Goal: Information Seeking & Learning: Learn about a topic

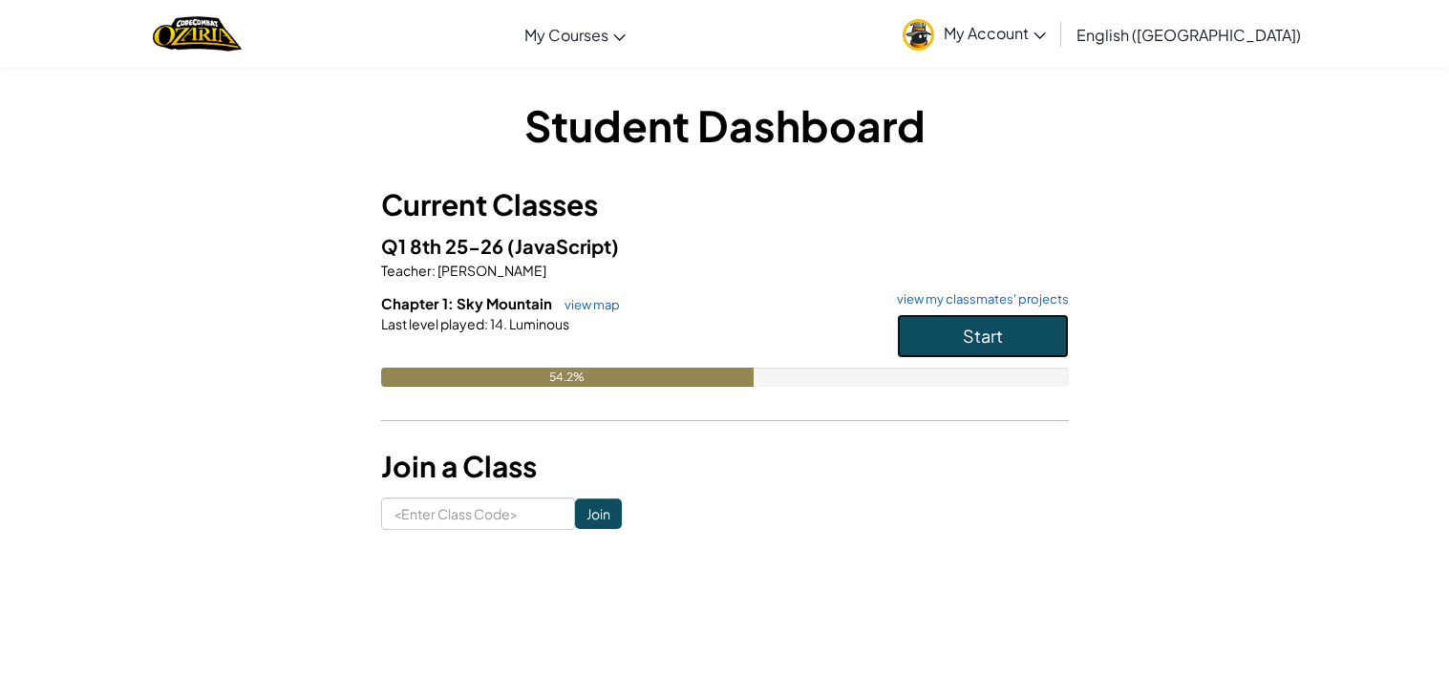
click at [998, 325] on span "Start" at bounding box center [983, 336] width 40 height 22
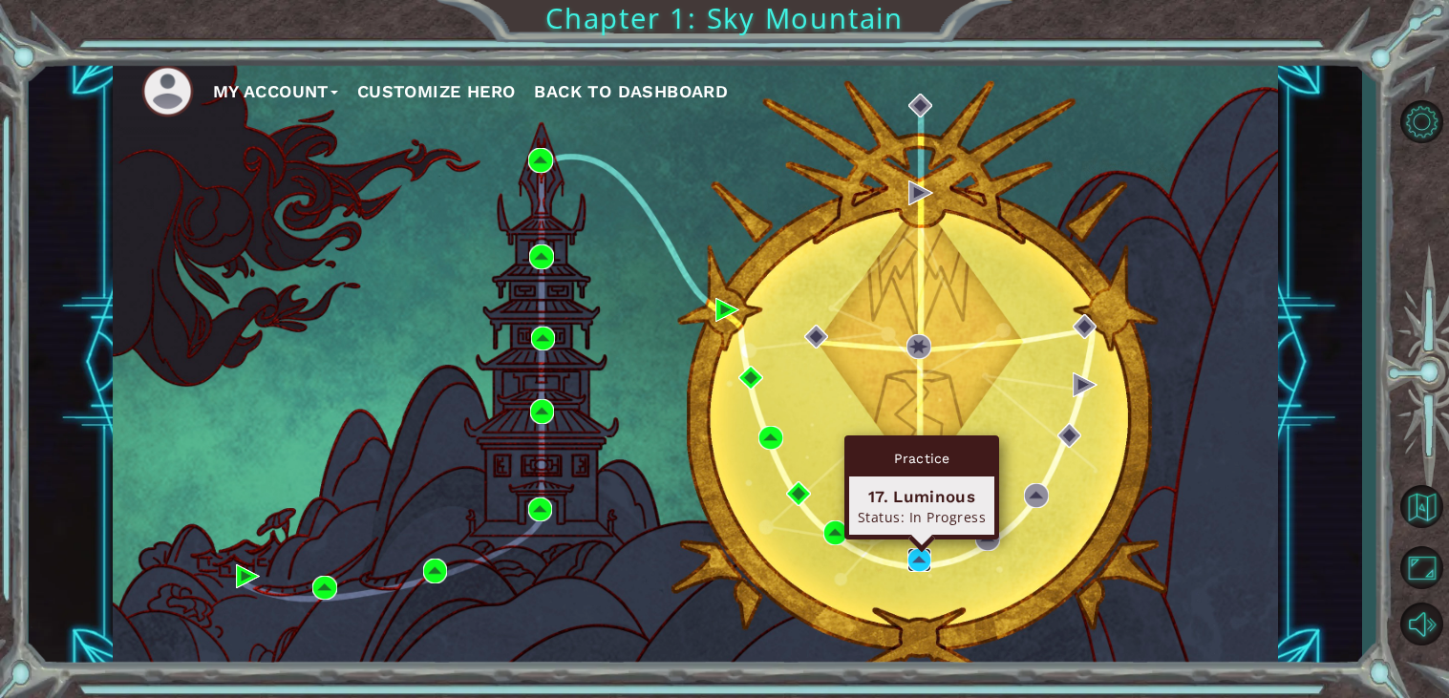
click at [920, 556] on img at bounding box center [919, 560] width 25 height 25
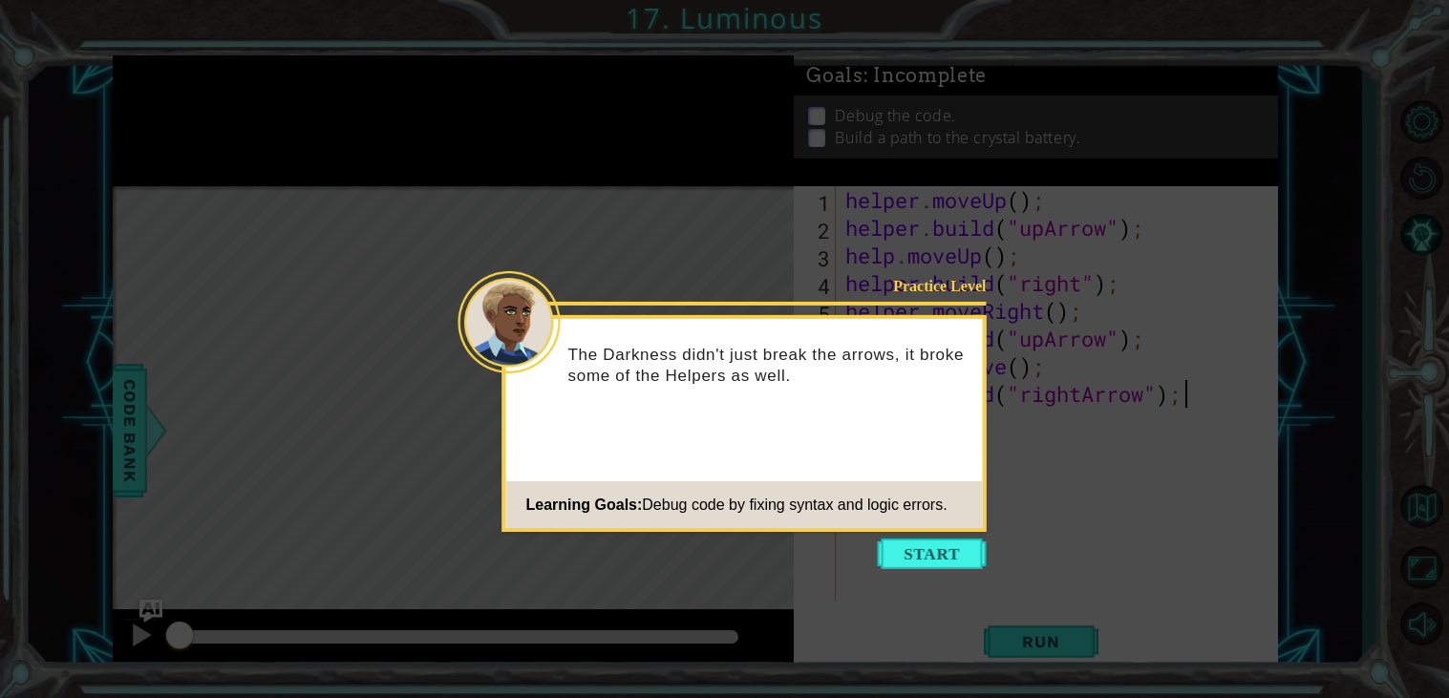
click at [920, 556] on button "Start" at bounding box center [932, 554] width 109 height 31
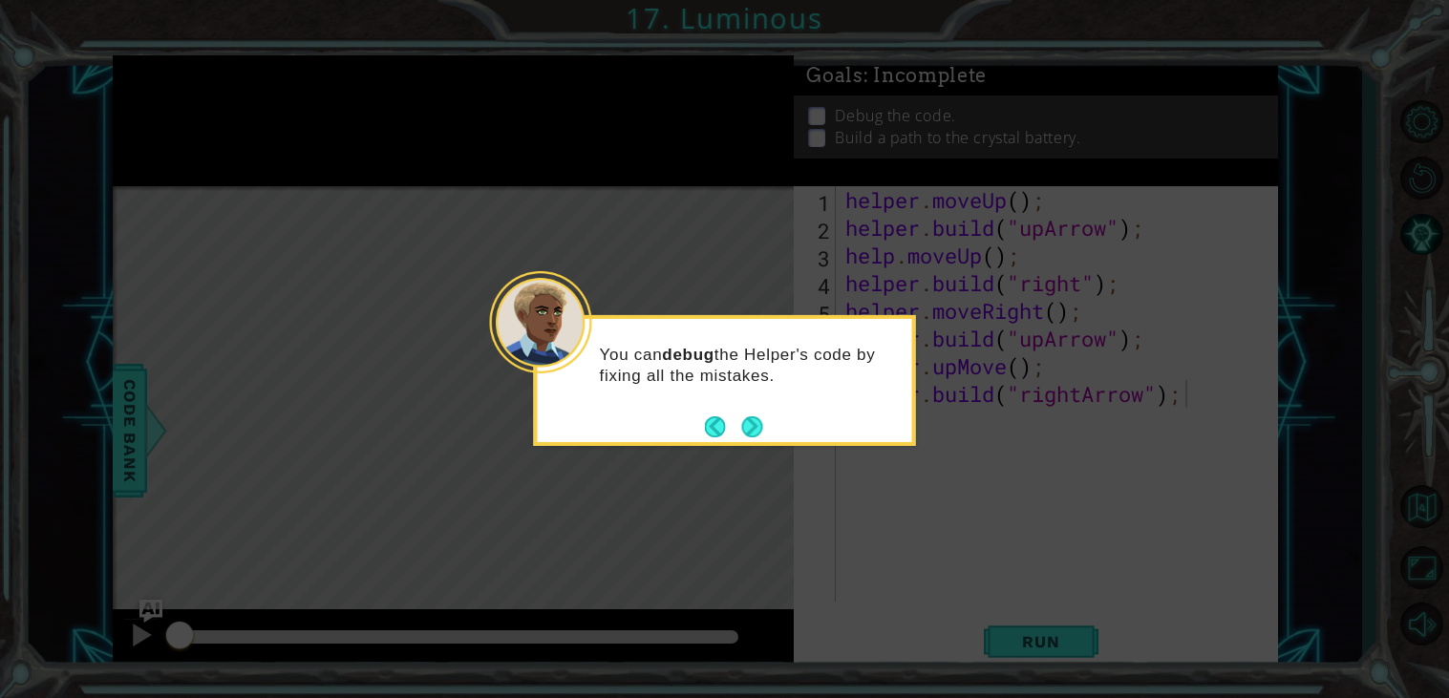
click at [920, 556] on icon at bounding box center [724, 349] width 1449 height 698
click at [754, 431] on button "Next" at bounding box center [752, 426] width 21 height 21
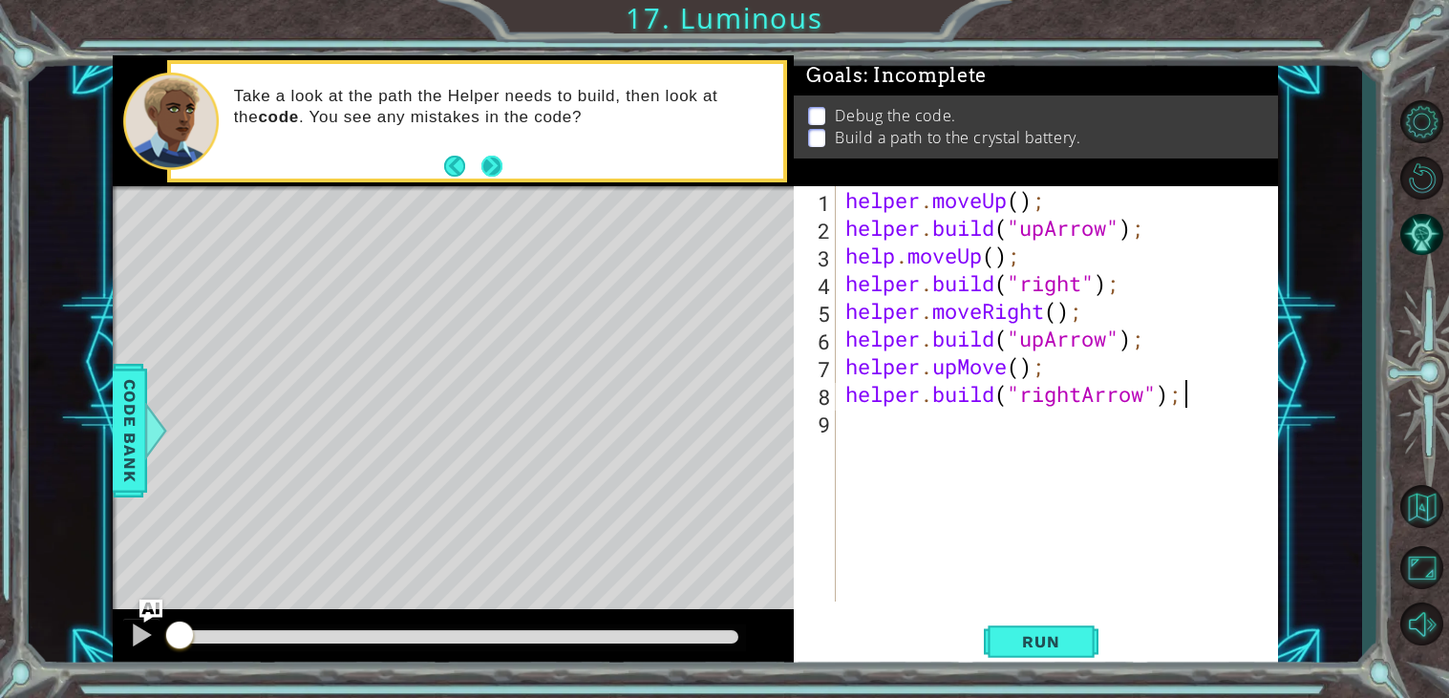
click at [486, 160] on button "Next" at bounding box center [491, 166] width 21 height 21
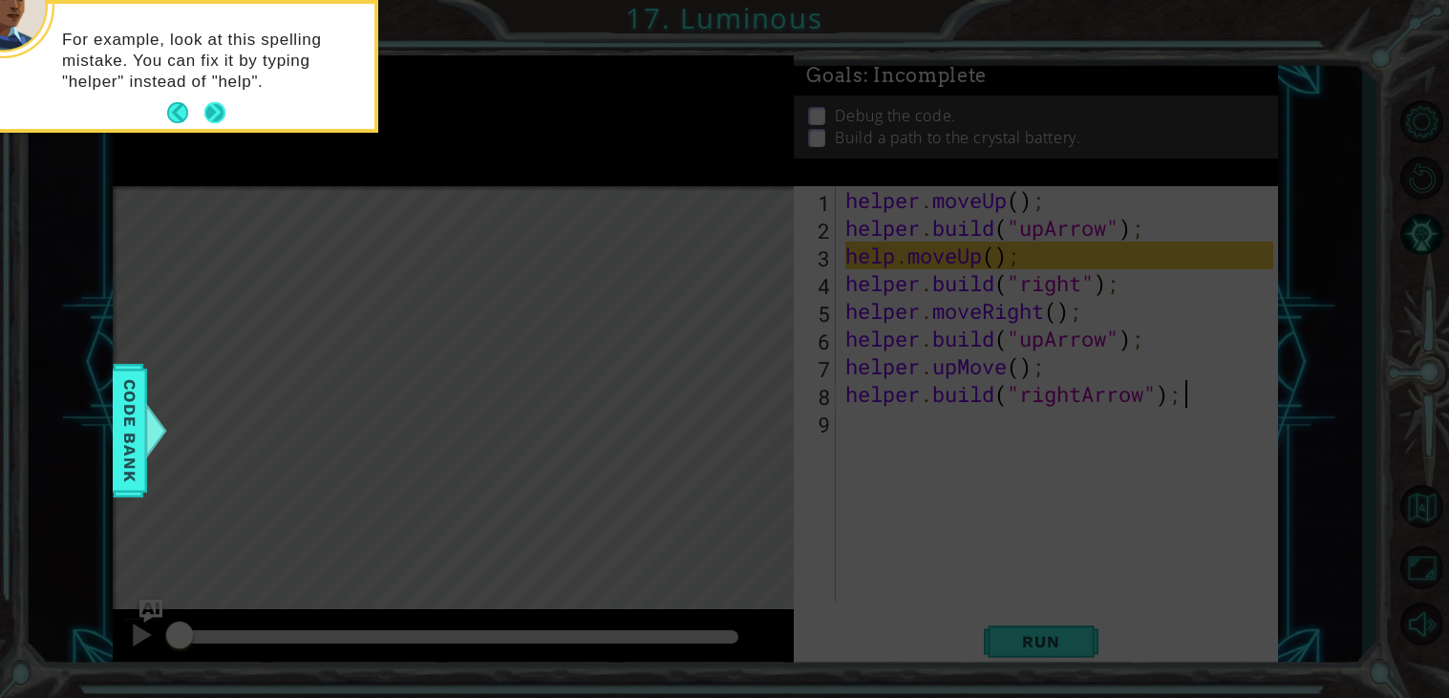
click at [218, 117] on button "Next" at bounding box center [214, 112] width 21 height 21
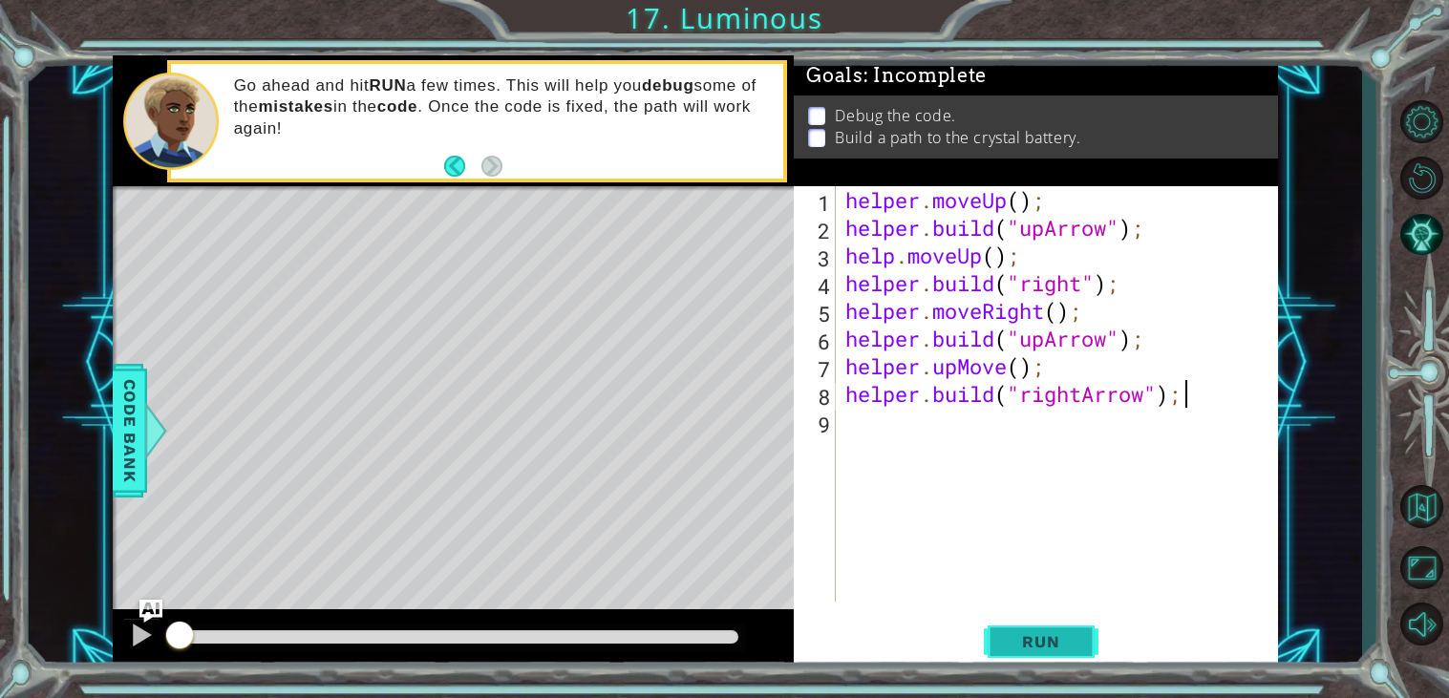
click at [1016, 647] on span "Run" at bounding box center [1040, 641] width 75 height 19
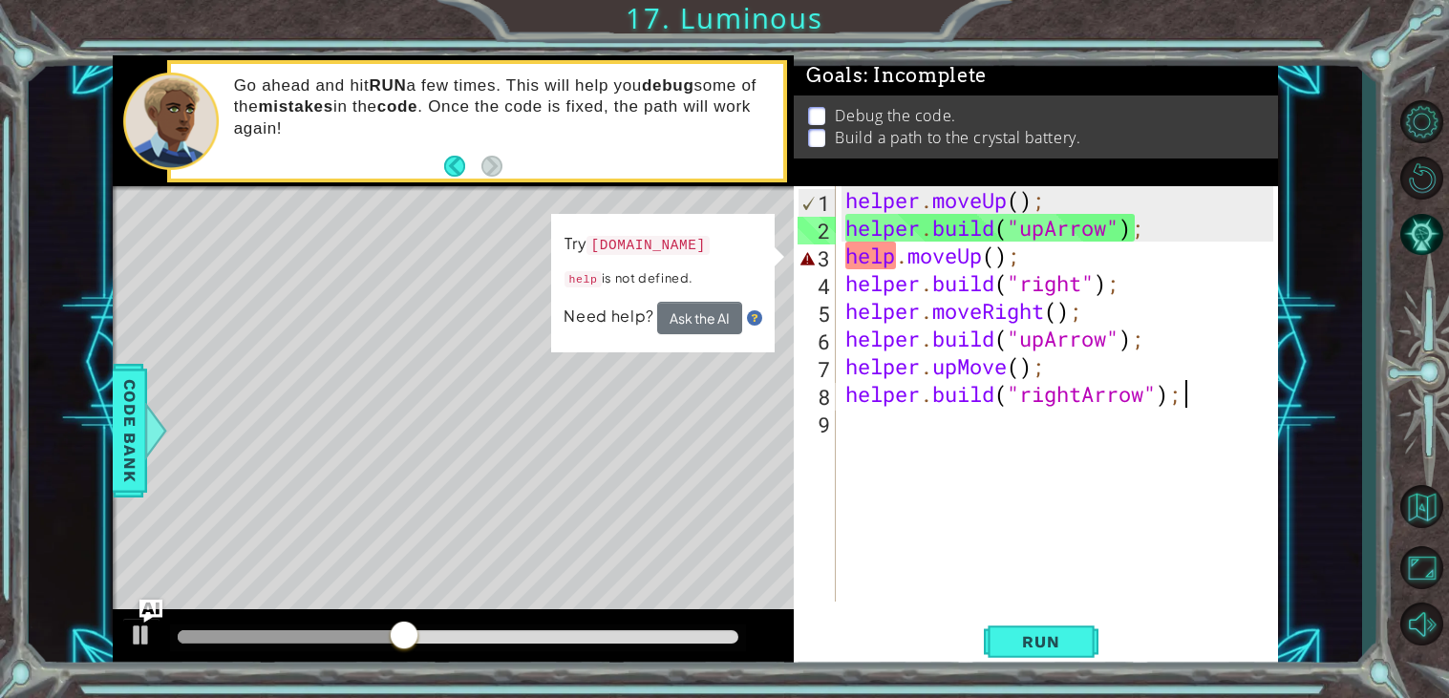
click at [898, 256] on div "helper . moveUp ( ) ; helper . build ( "upArrow" ) ; help . moveUp ( ) ; helper…" at bounding box center [1061, 421] width 441 height 471
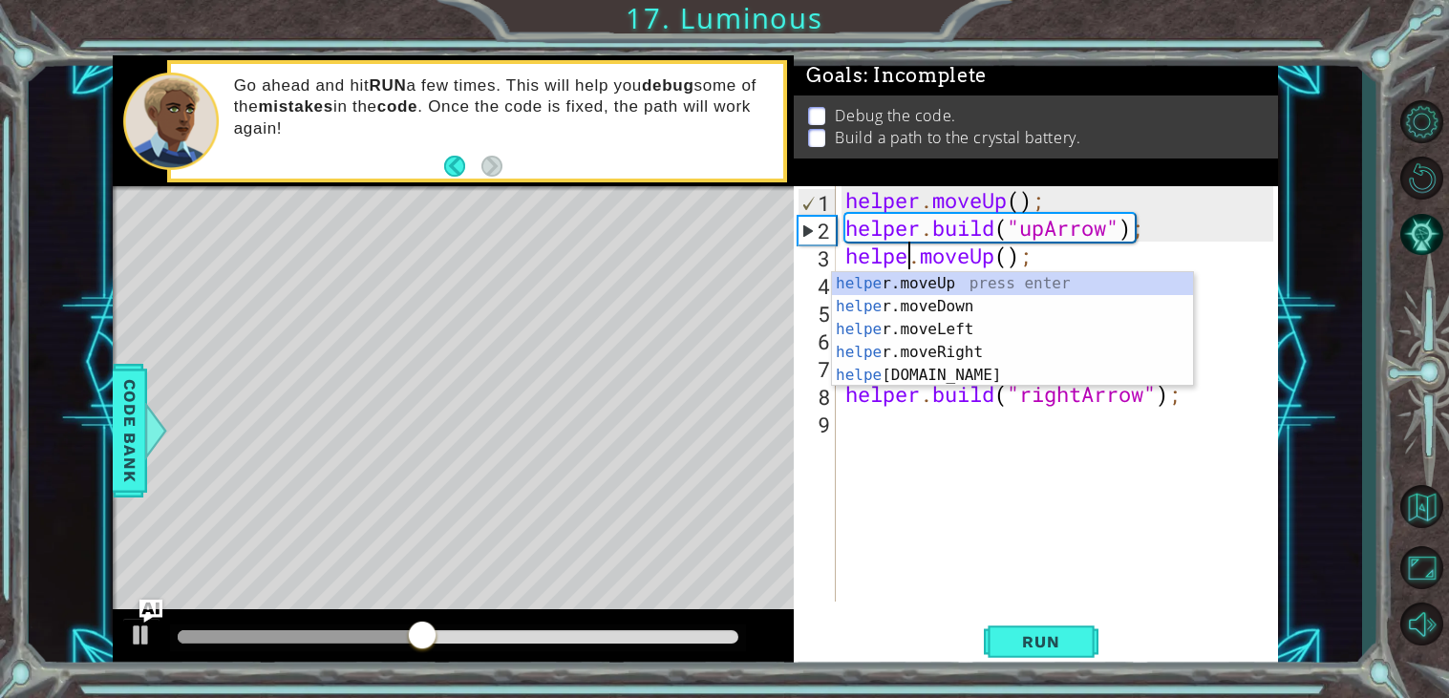
scroll to position [0, 3]
click at [1023, 647] on span "Run" at bounding box center [1040, 641] width 75 height 19
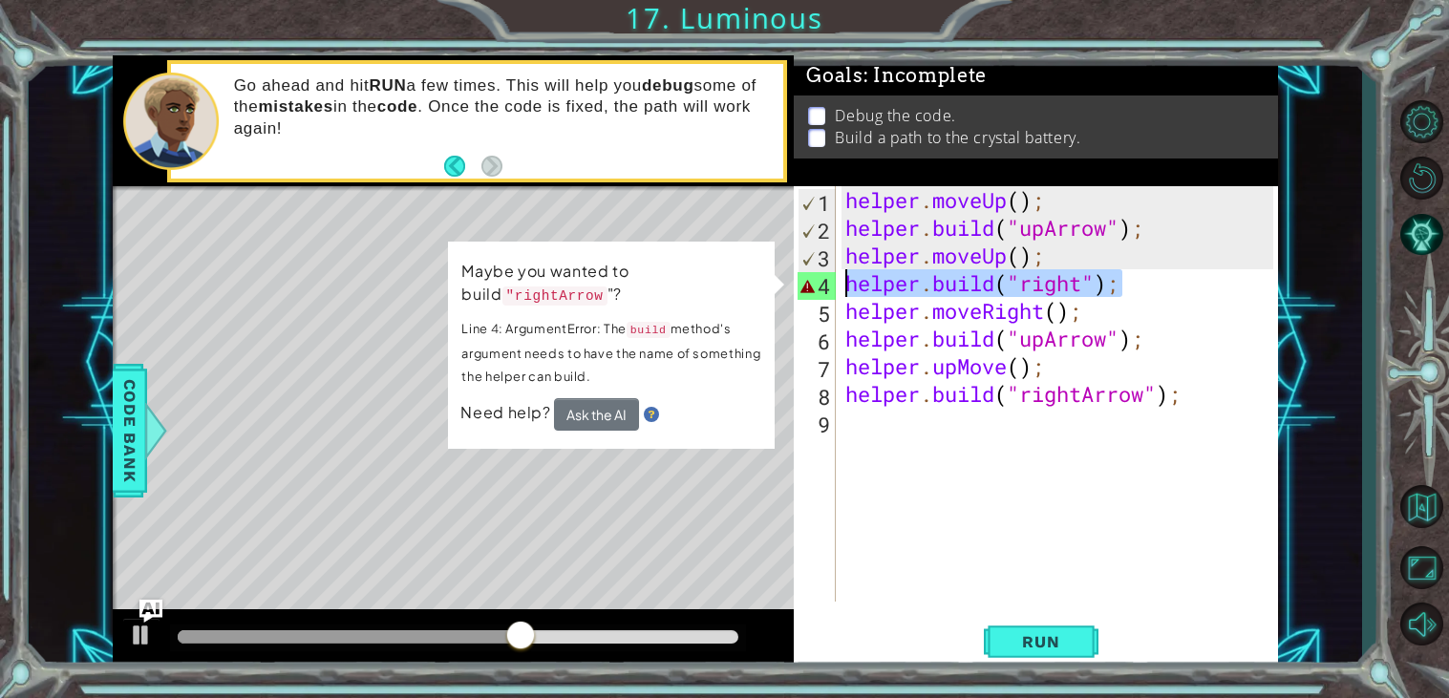
drag, startPoint x: 1170, startPoint y: 286, endPoint x: 634, endPoint y: 271, distance: 536.0
click at [634, 271] on div "1 ההההההההההההההההההההההההההההההההההההההההההההההההההההההההההההההההההההההההההההה…" at bounding box center [696, 362] width 1166 height 614
type textarea "[DOMAIN_NAME]("right");"
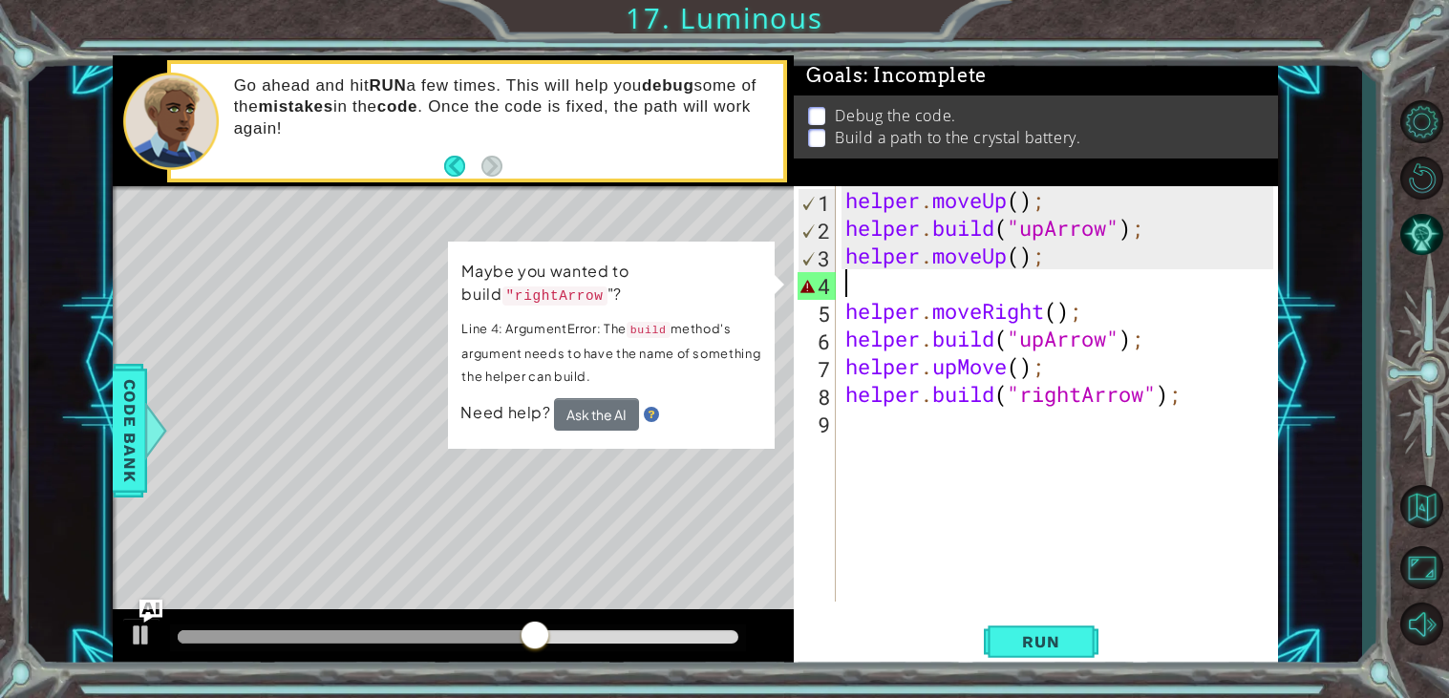
scroll to position [0, 0]
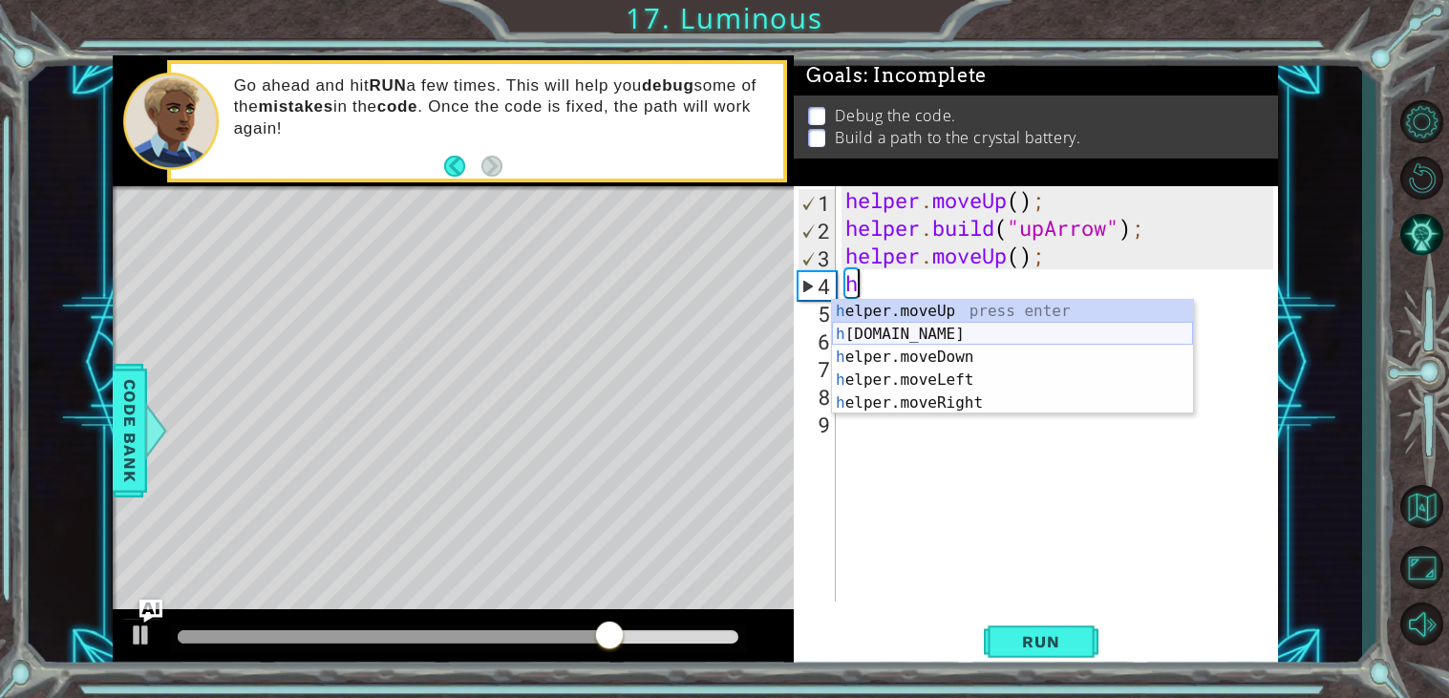
click at [881, 336] on div "h elper.moveUp press enter h [DOMAIN_NAME] press enter h elper.moveDown press e…" at bounding box center [1012, 380] width 361 height 160
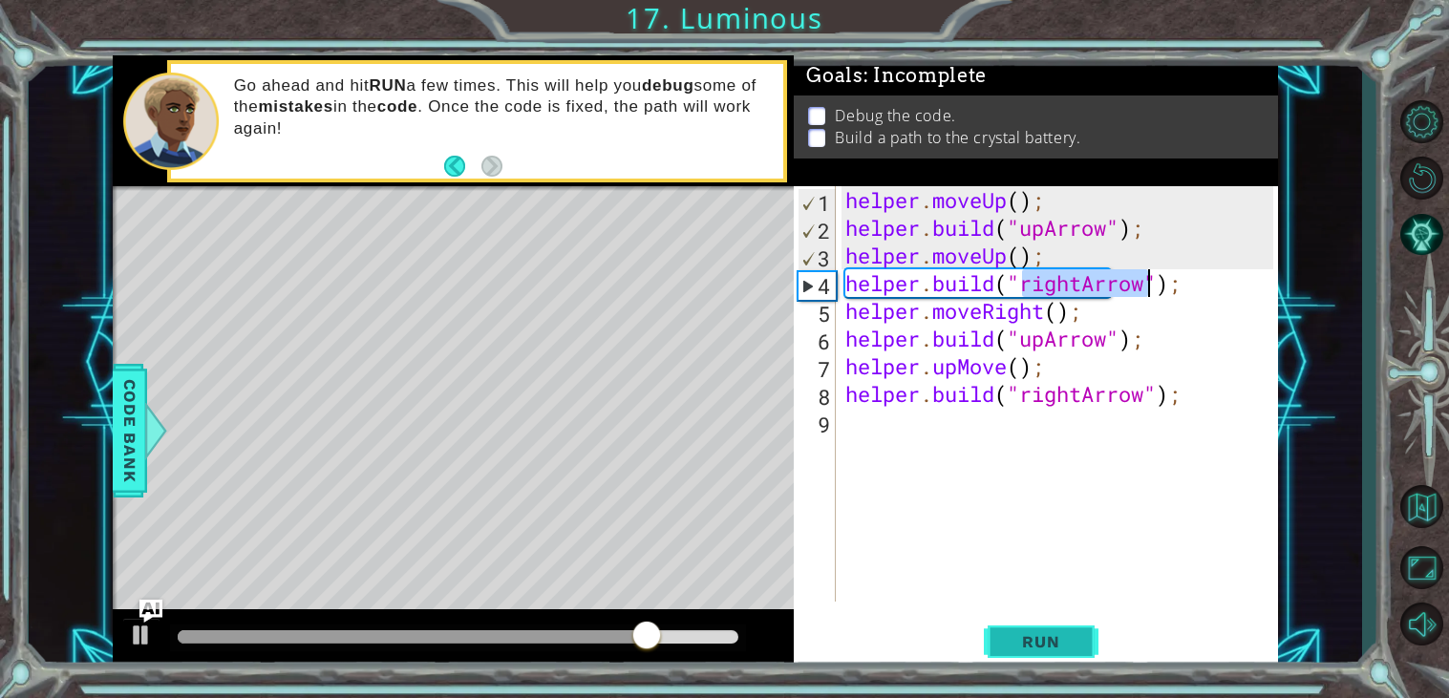
click at [1030, 651] on span "Run" at bounding box center [1040, 641] width 75 height 19
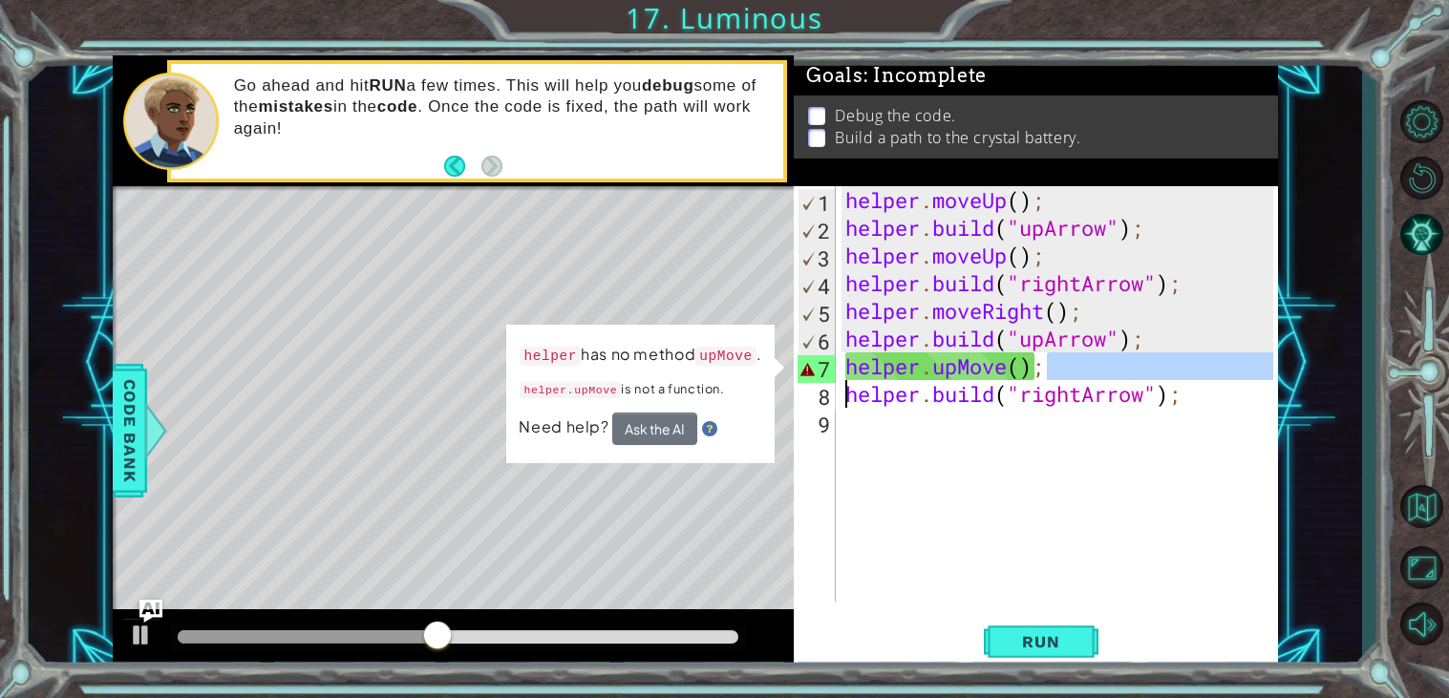
drag, startPoint x: 1084, startPoint y: 373, endPoint x: 748, endPoint y: 382, distance: 336.3
click at [748, 382] on div "1 ההההההההההההההההההההההההההההההההההההההההההההההההההההההההההההההההההההההההההההה…" at bounding box center [696, 362] width 1166 height 614
click at [775, 358] on div "helper has no method upMove . helper.upMove is not a function. Need help? Ask t…" at bounding box center [640, 394] width 268 height 138
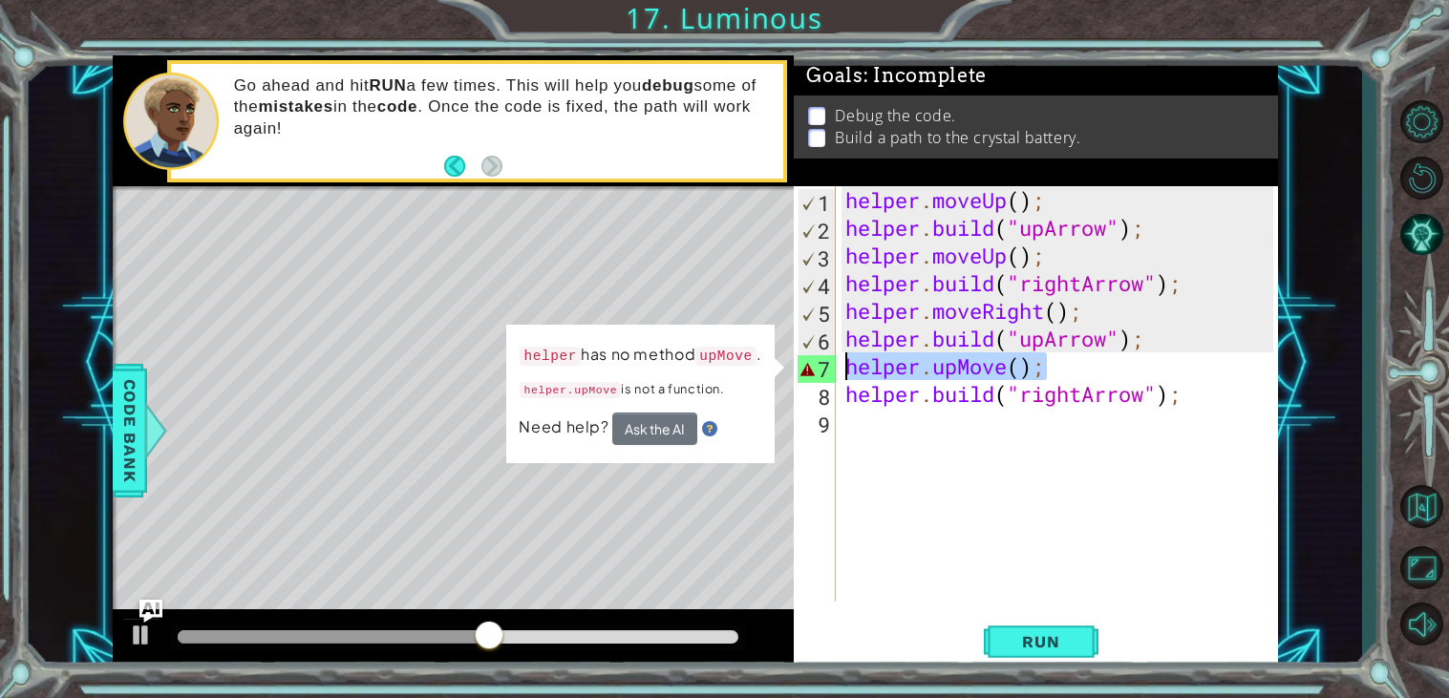
drag, startPoint x: 1125, startPoint y: 358, endPoint x: 812, endPoint y: 361, distance: 313.3
click at [812, 361] on div "[DOMAIN_NAME]("rightArrow"); 1 2 3 4 5 6 7 8 9 helper . moveUp ( ) ; helper . b…" at bounding box center [1033, 393] width 479 height 415
type textarea "helper.upMove();"
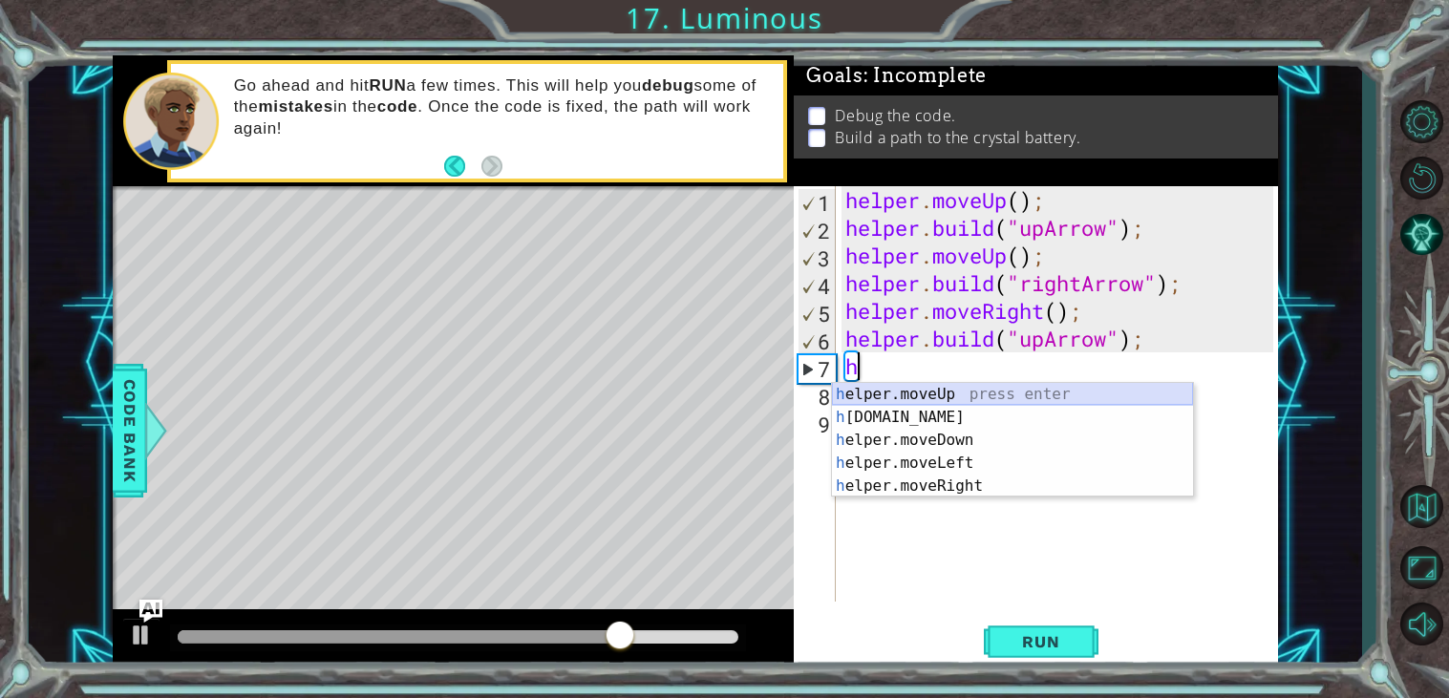
click at [897, 395] on div "h elper.moveUp press enter h [DOMAIN_NAME] press enter h elper.moveDown press e…" at bounding box center [1012, 463] width 361 height 160
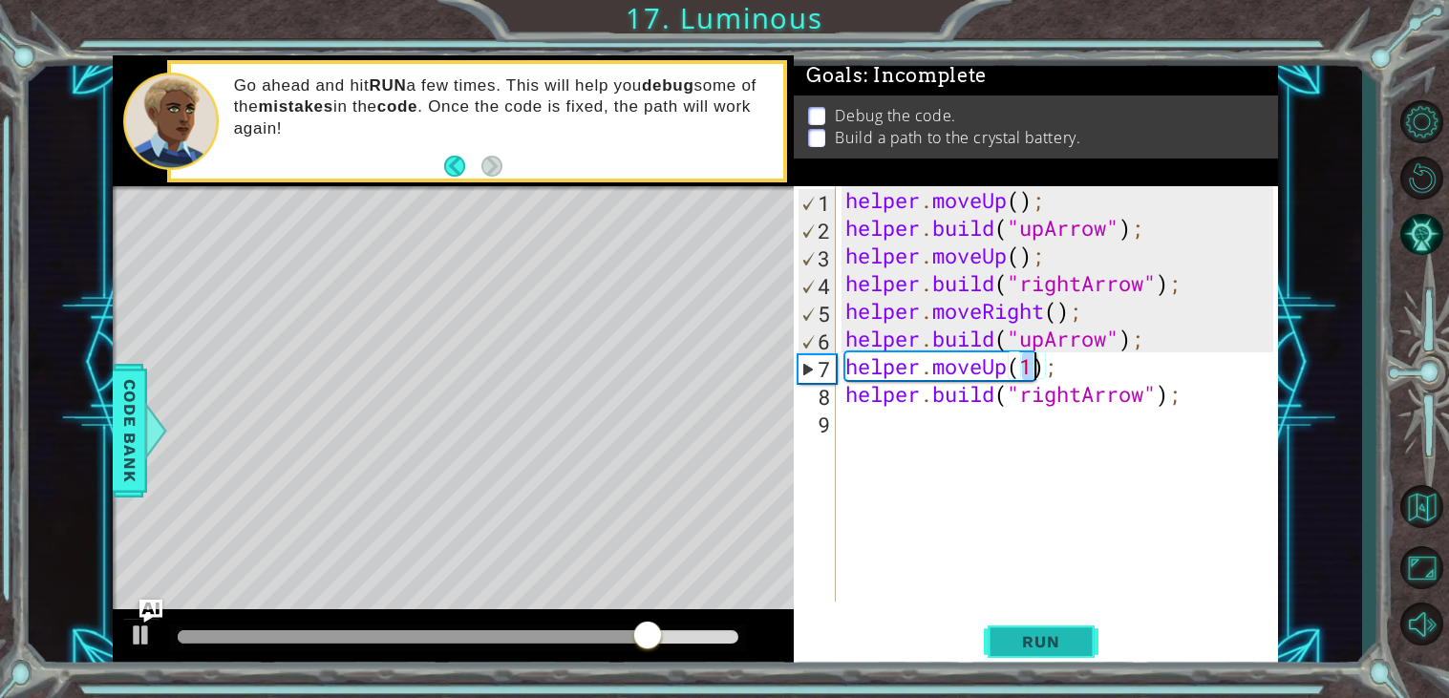
type textarea "helper.moveUp(1);"
click at [1067, 650] on span "Run" at bounding box center [1040, 641] width 75 height 19
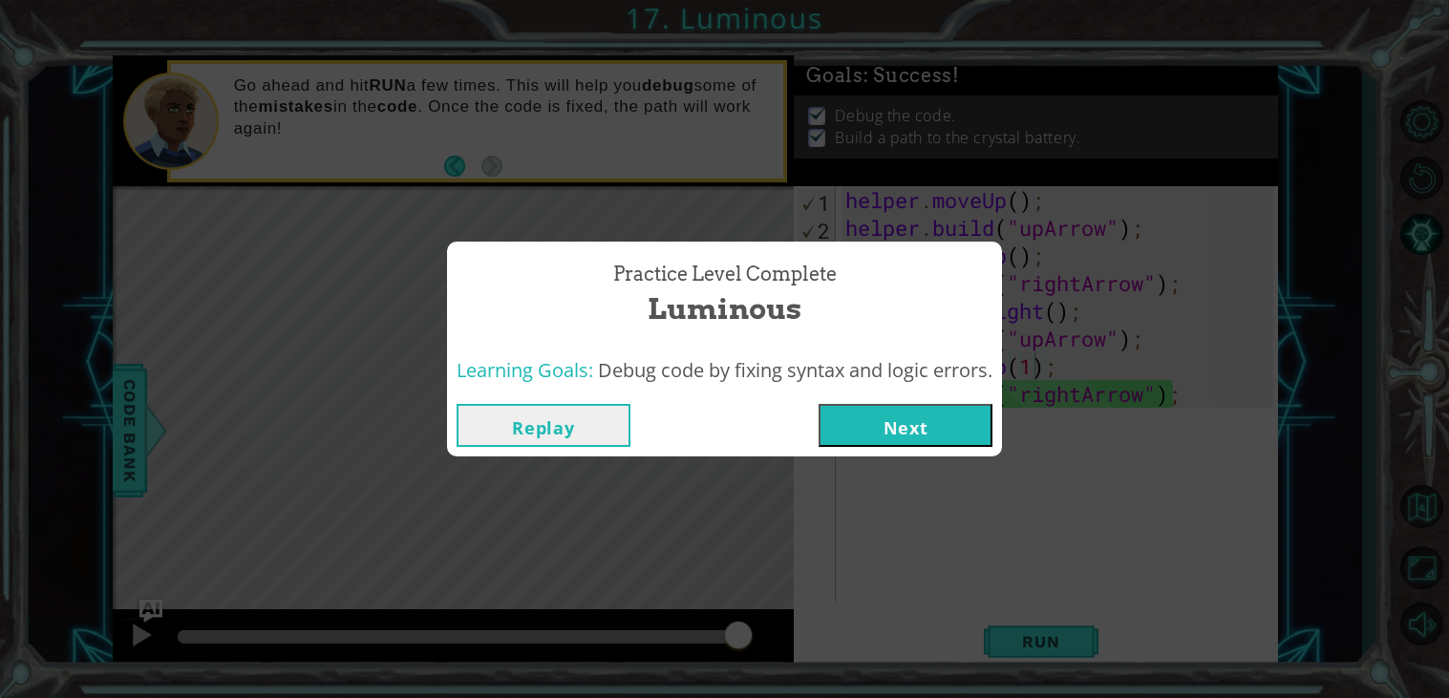
click at [877, 421] on button "Next" at bounding box center [905, 425] width 174 height 43
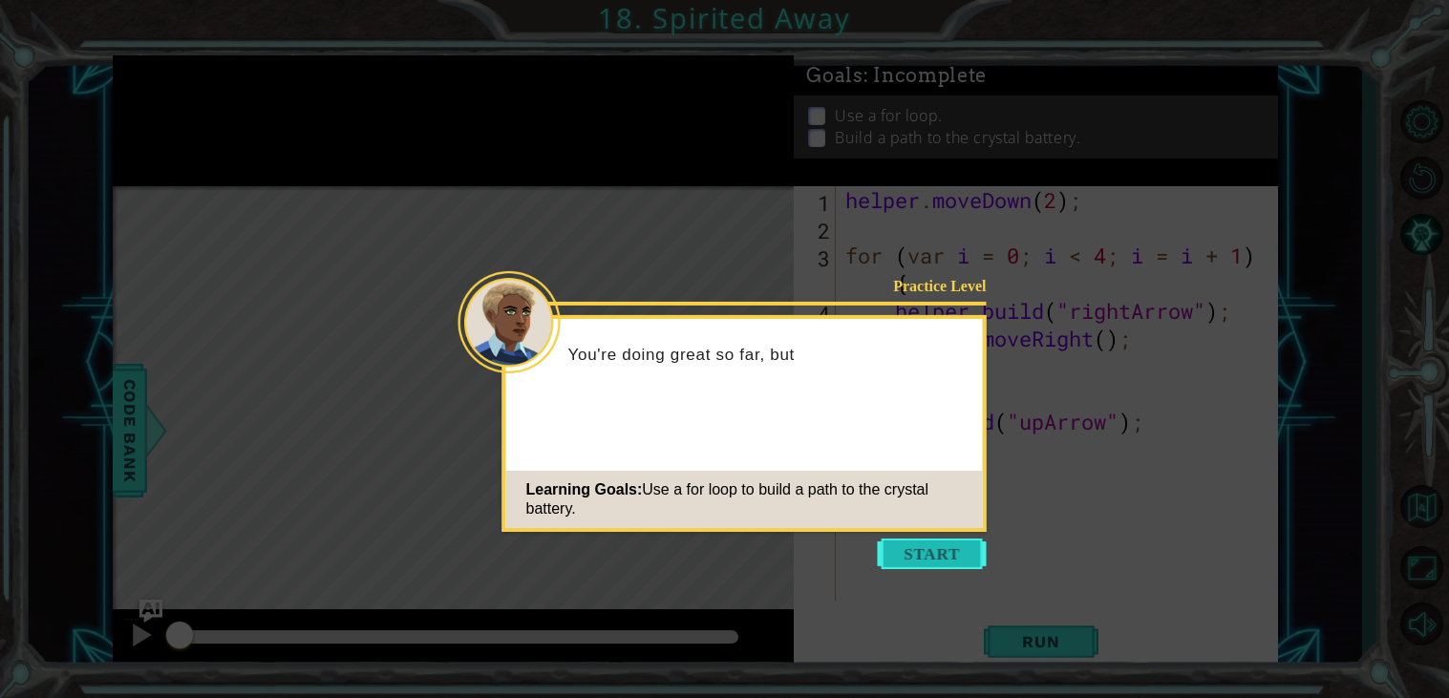
click at [946, 553] on button "Start" at bounding box center [932, 554] width 109 height 31
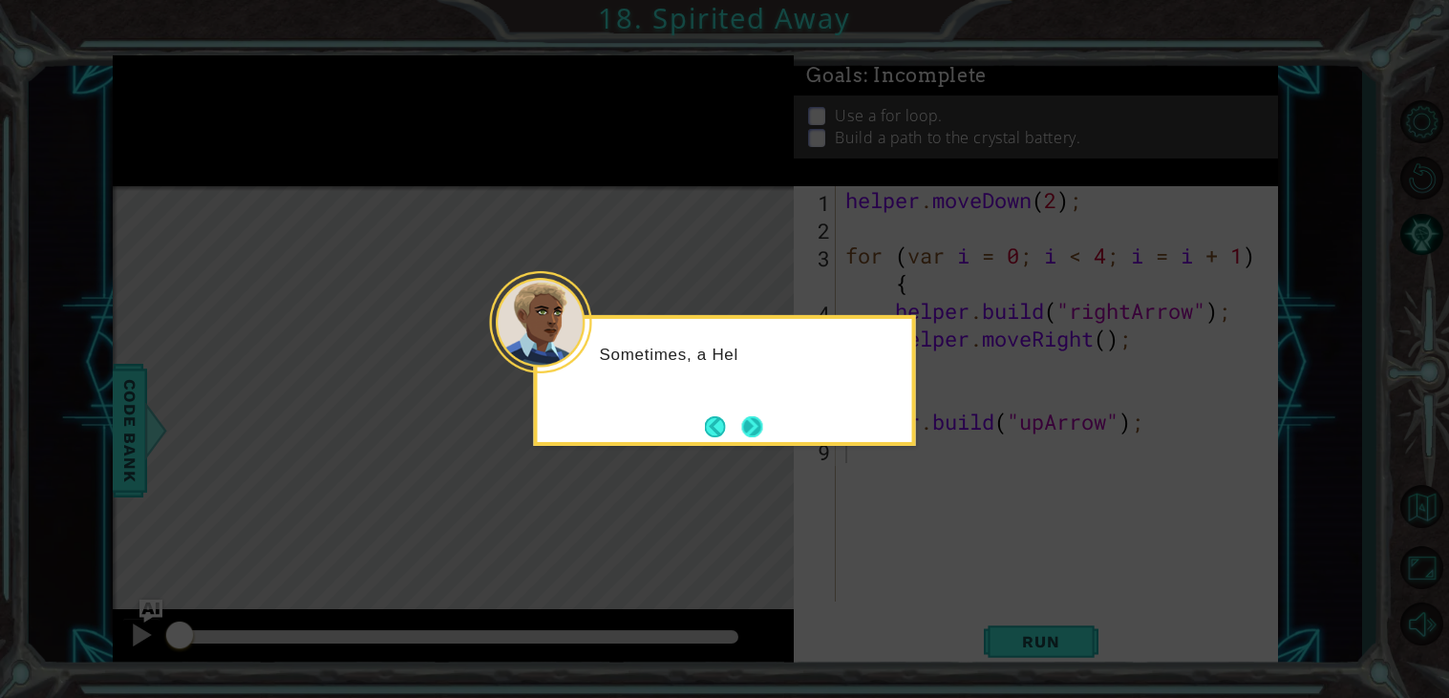
click at [758, 434] on button "Next" at bounding box center [752, 426] width 21 height 21
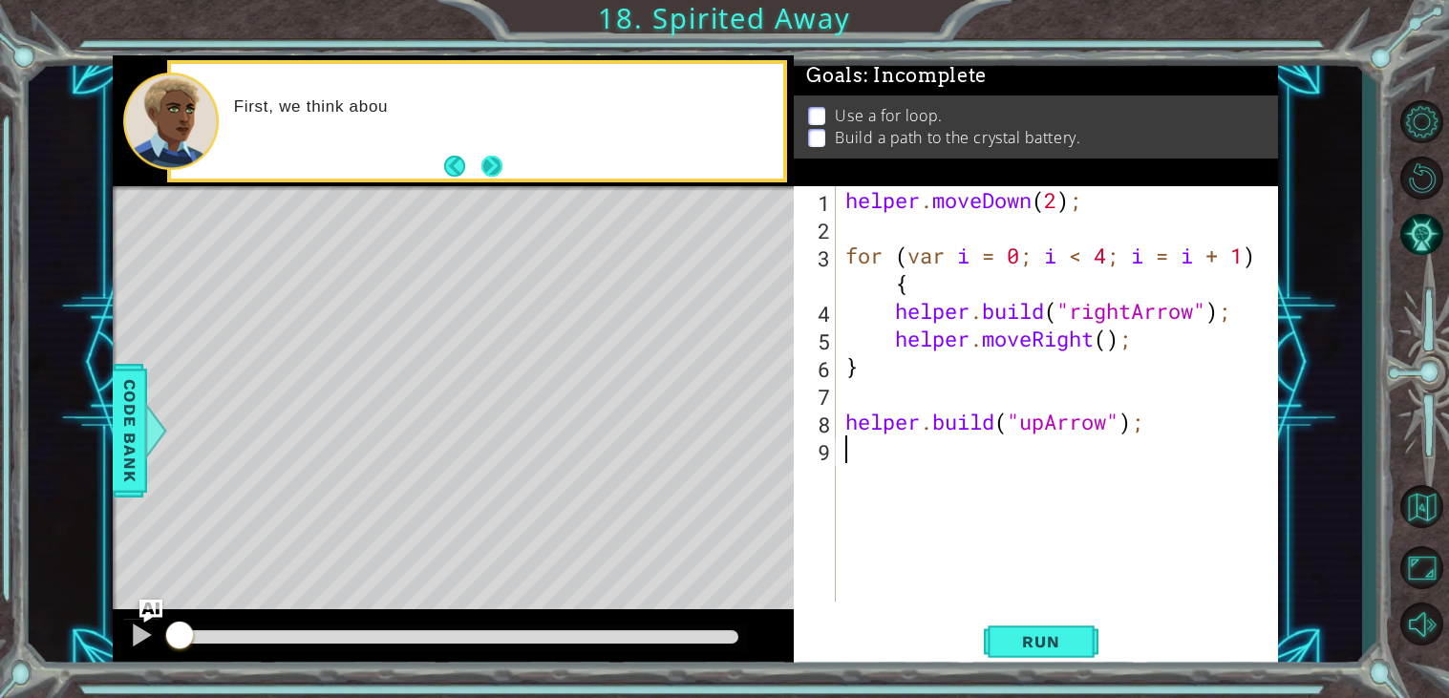
click at [491, 171] on button "Next" at bounding box center [491, 166] width 21 height 21
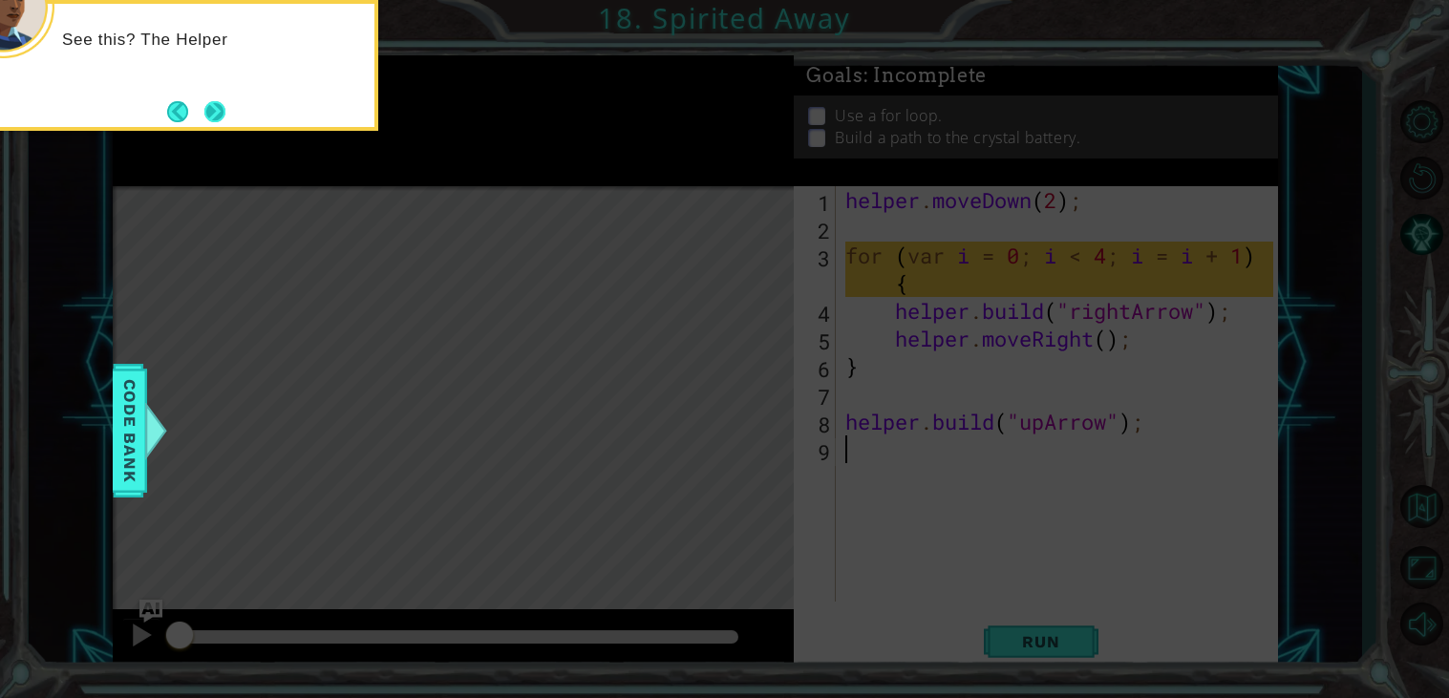
click at [223, 109] on button "Next" at bounding box center [214, 111] width 21 height 21
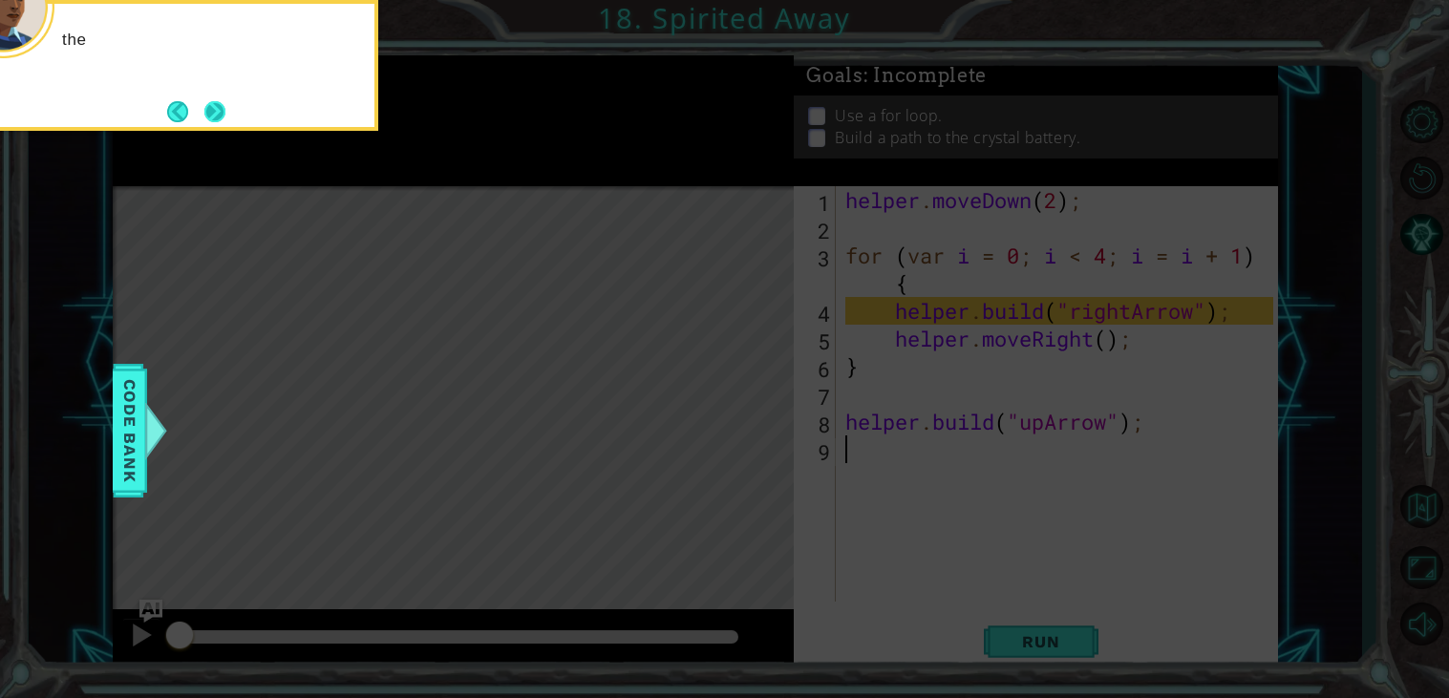
click at [222, 110] on button "Next" at bounding box center [214, 111] width 21 height 21
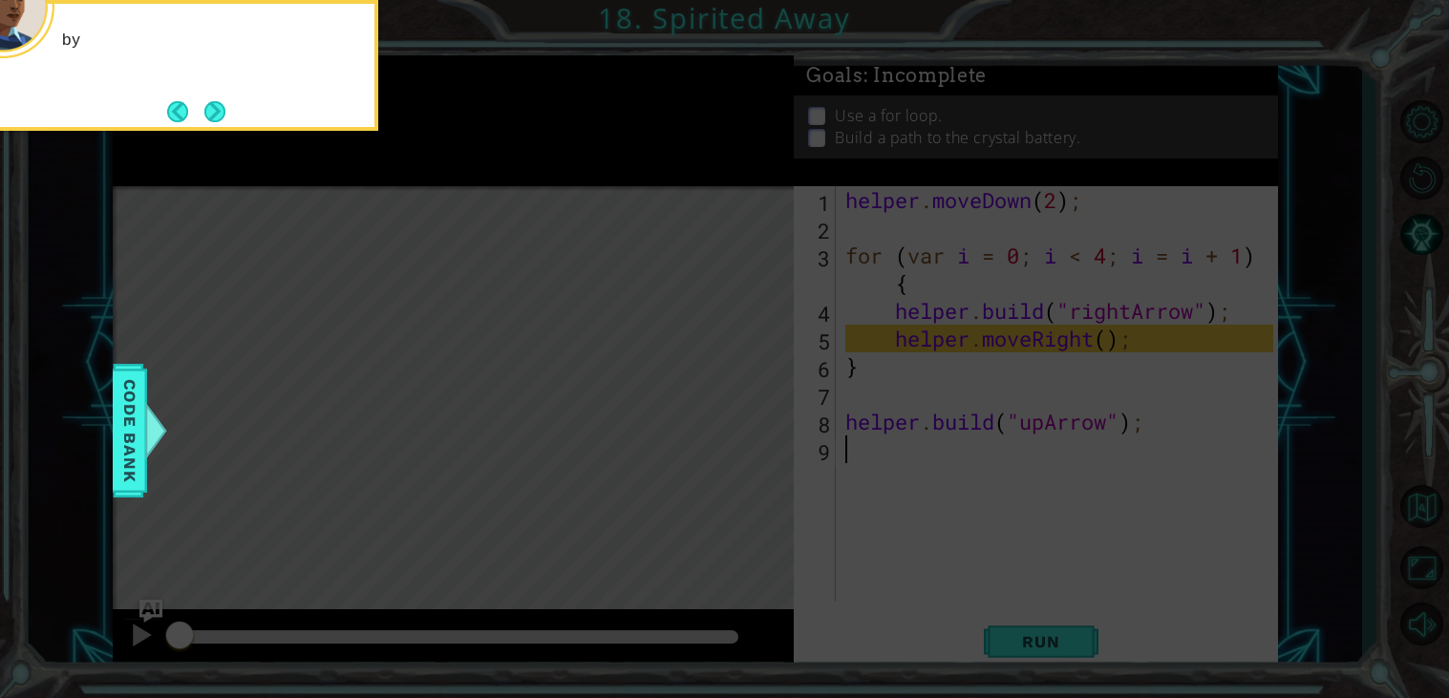
click at [222, 110] on button "Next" at bounding box center [214, 111] width 21 height 21
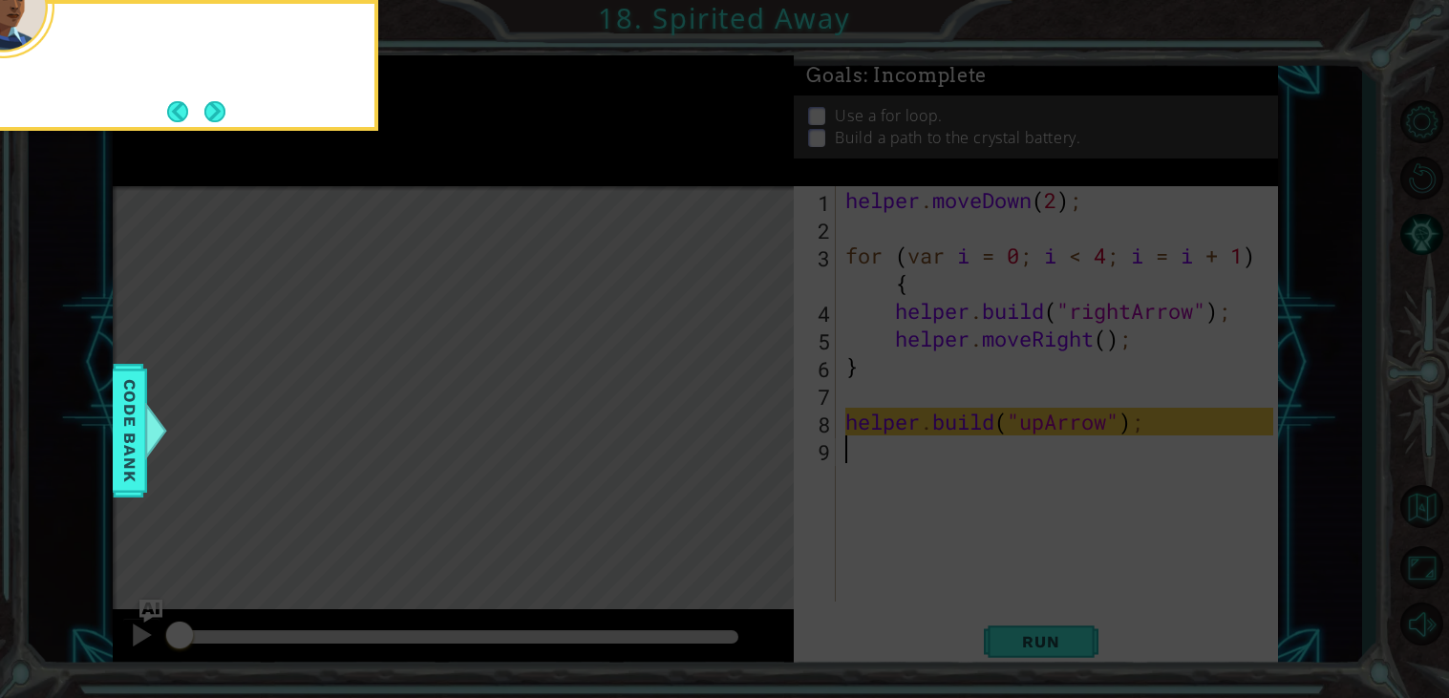
click at [222, 110] on button "Next" at bounding box center [214, 111] width 21 height 21
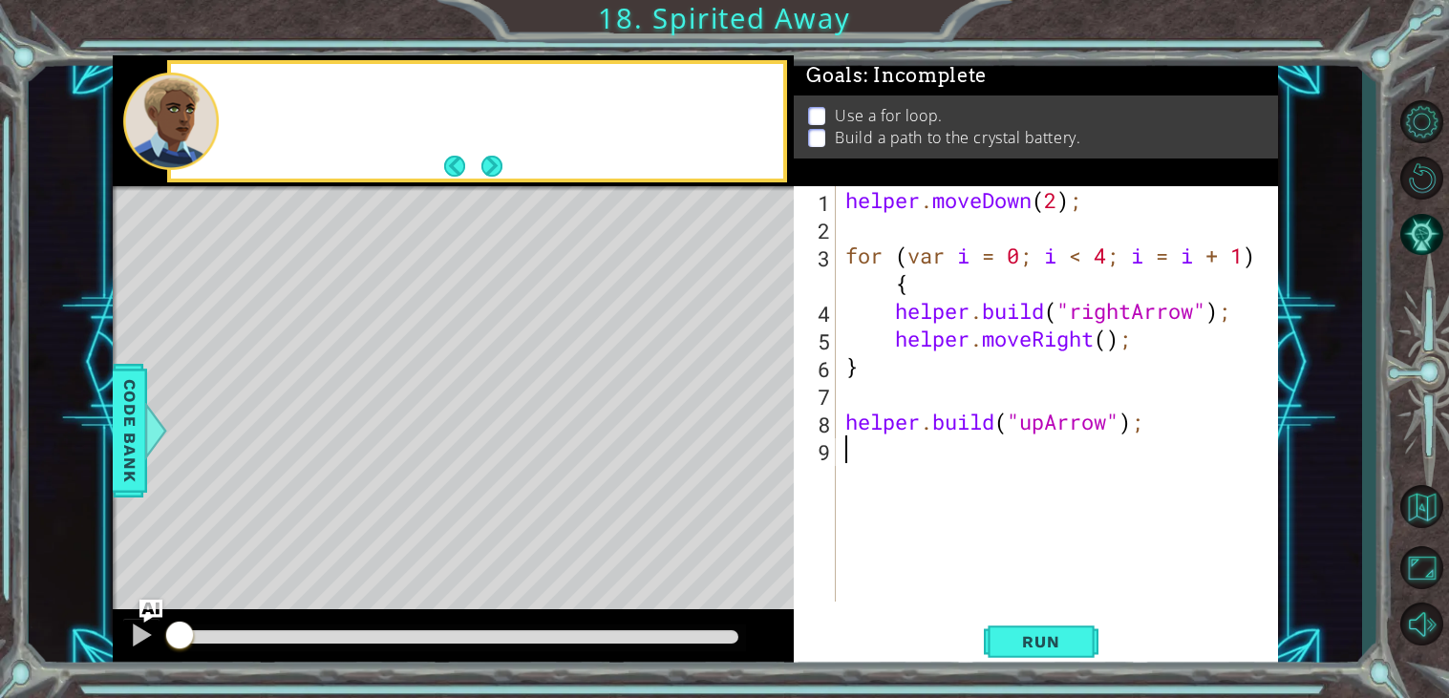
click at [222, 110] on div at bounding box center [502, 120] width 562 height 47
click at [494, 169] on button "Next" at bounding box center [491, 166] width 21 height 21
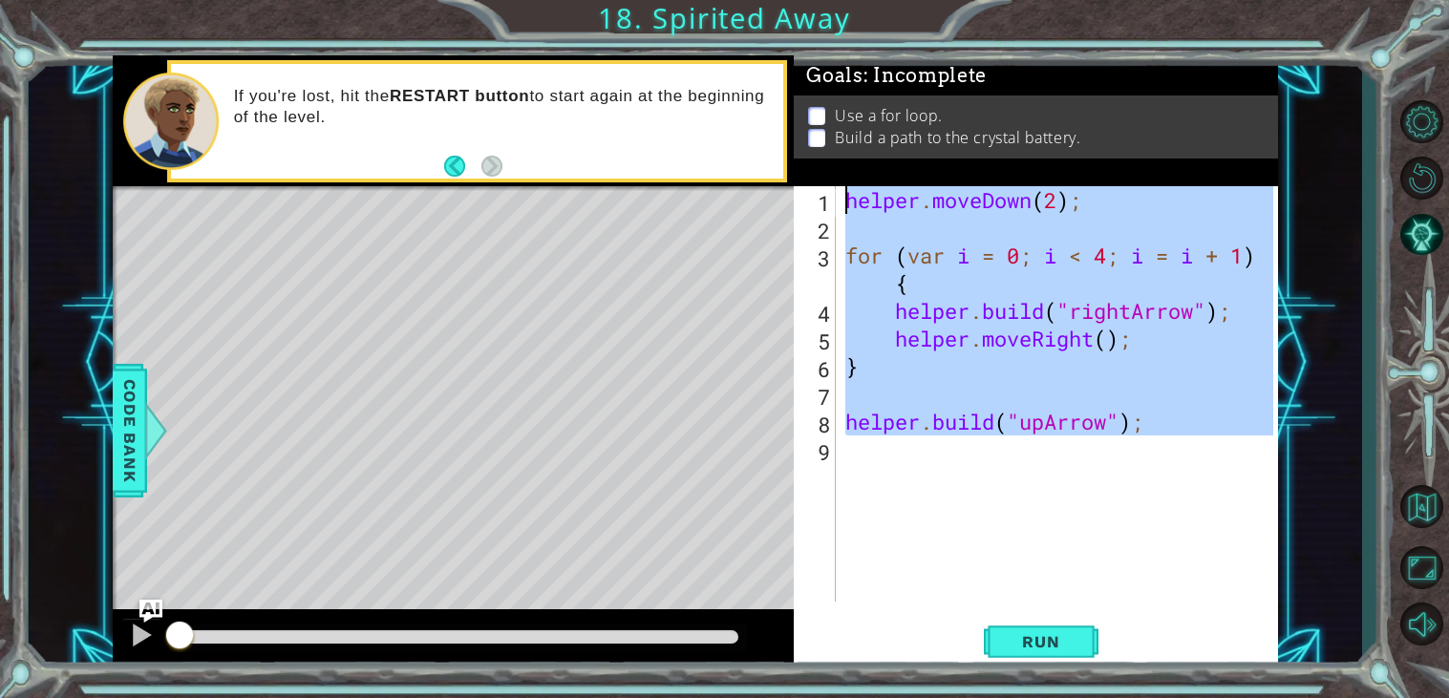
drag, startPoint x: 1170, startPoint y: 444, endPoint x: 827, endPoint y: 187, distance: 428.4
click at [827, 187] on div "1 2 3 4 5 6 7 8 9 helper . moveDown ( 2 ) ; for ( var i = 0 ; i < 4 ; i = i + 1…" at bounding box center [1033, 393] width 479 height 415
type textarea "helper.moveDown(2);"
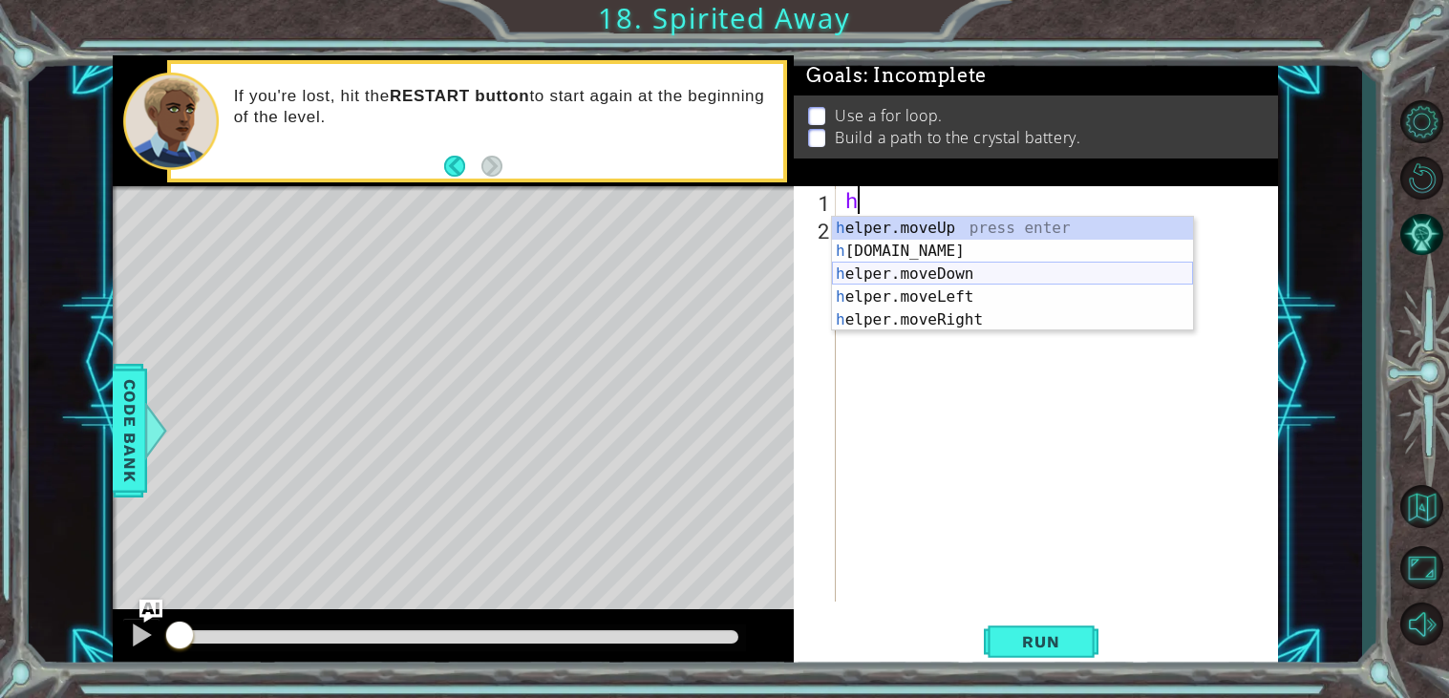
click at [948, 268] on div "h elper.moveUp press enter h [DOMAIN_NAME] press enter h elper.moveDown press e…" at bounding box center [1012, 297] width 361 height 160
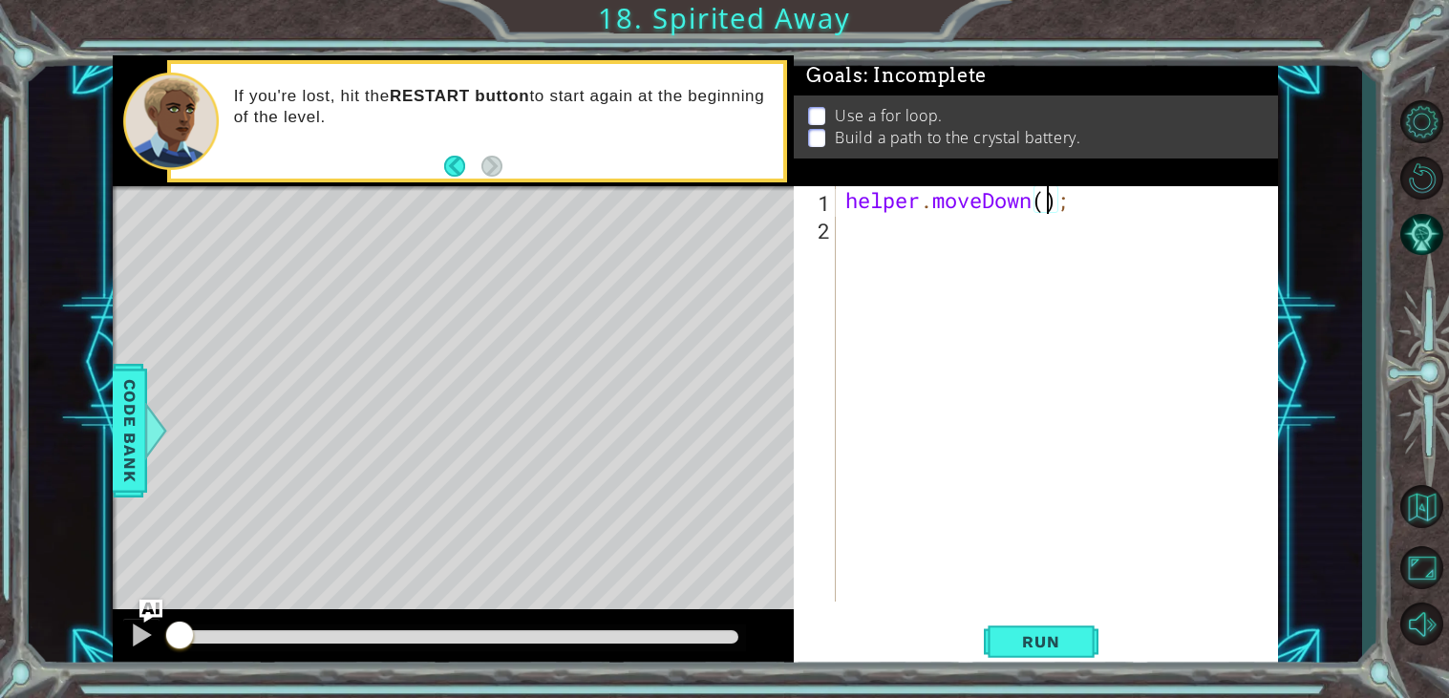
type textarea "helper.moveDown(2);"
click at [894, 229] on div "helper . moveDown ( 2 ) ;" at bounding box center [1061, 421] width 441 height 471
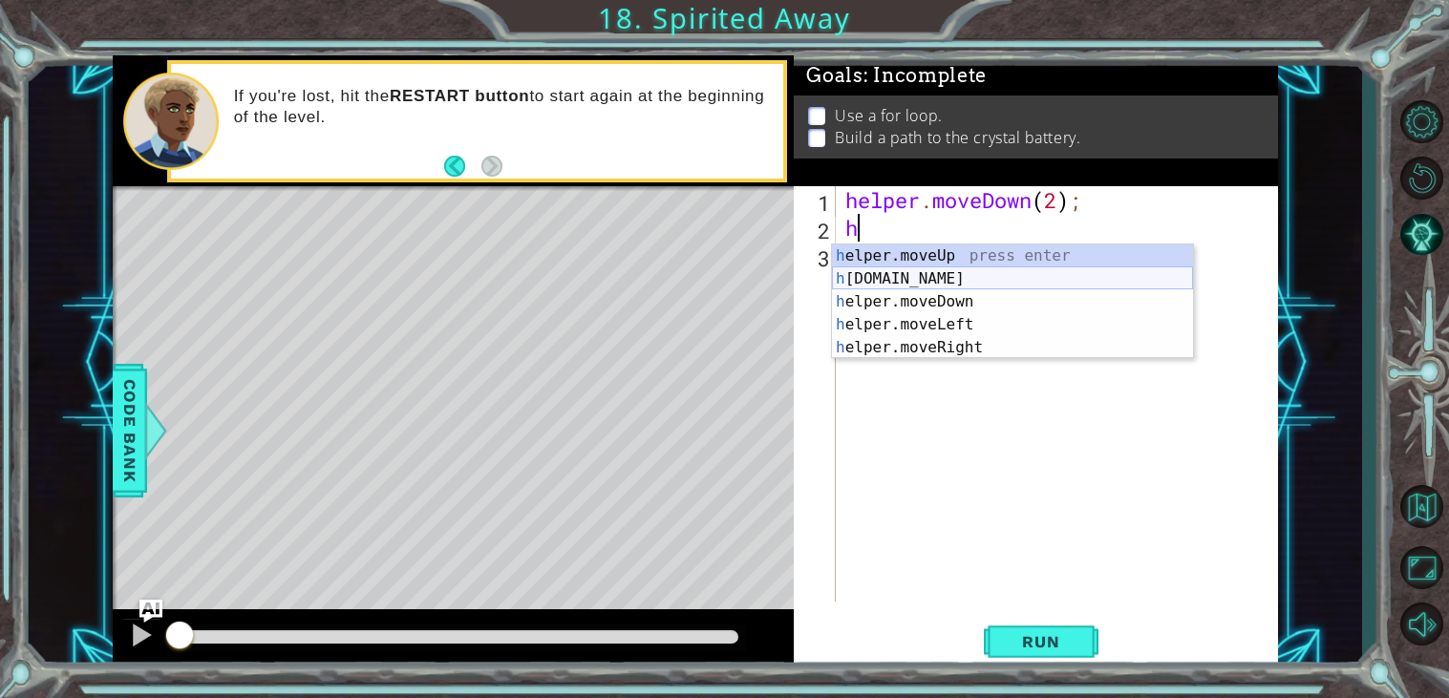
click at [904, 283] on div "h elper.moveUp press enter h [DOMAIN_NAME] press enter h elper.moveDown press e…" at bounding box center [1012, 324] width 361 height 160
type textarea "[DOMAIN_NAME]("rightArrow");"
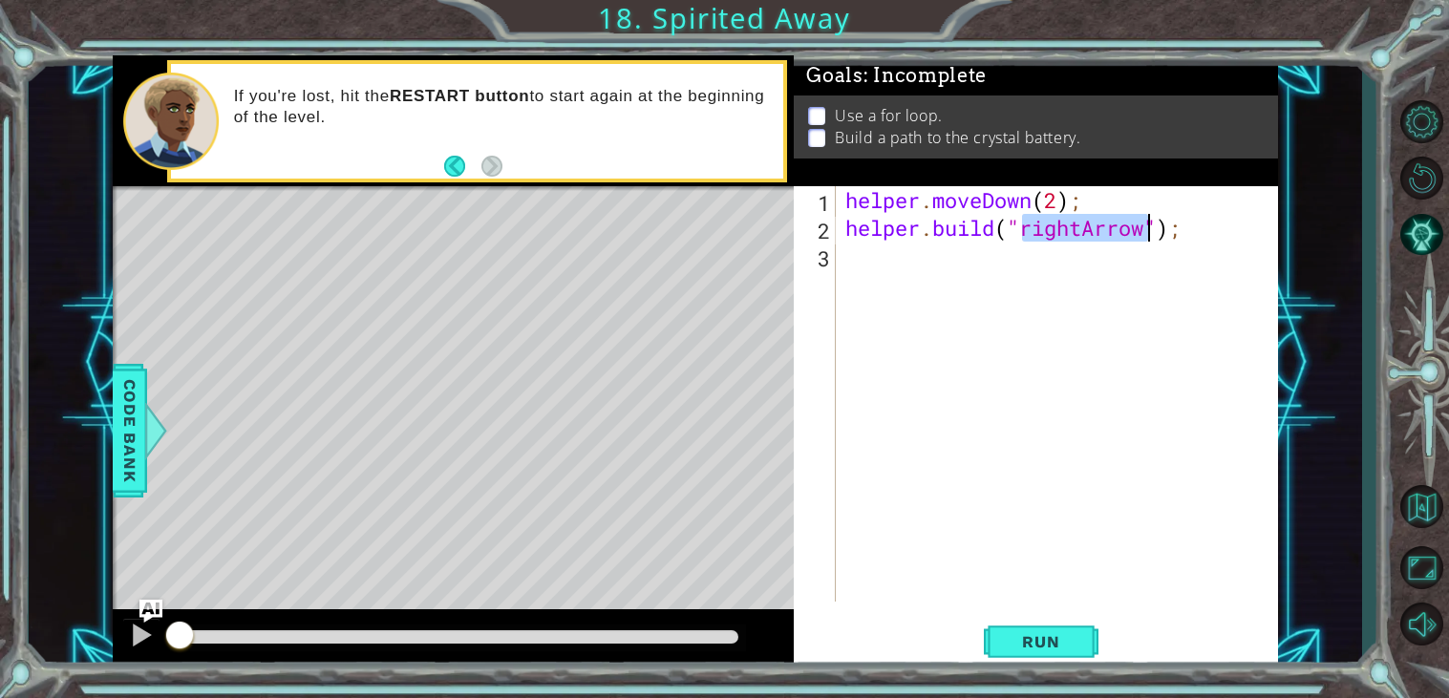
click at [896, 275] on div "helper . moveDown ( 2 ) ; helper . build ( "rightArrow" ) ;" at bounding box center [1061, 421] width 441 height 471
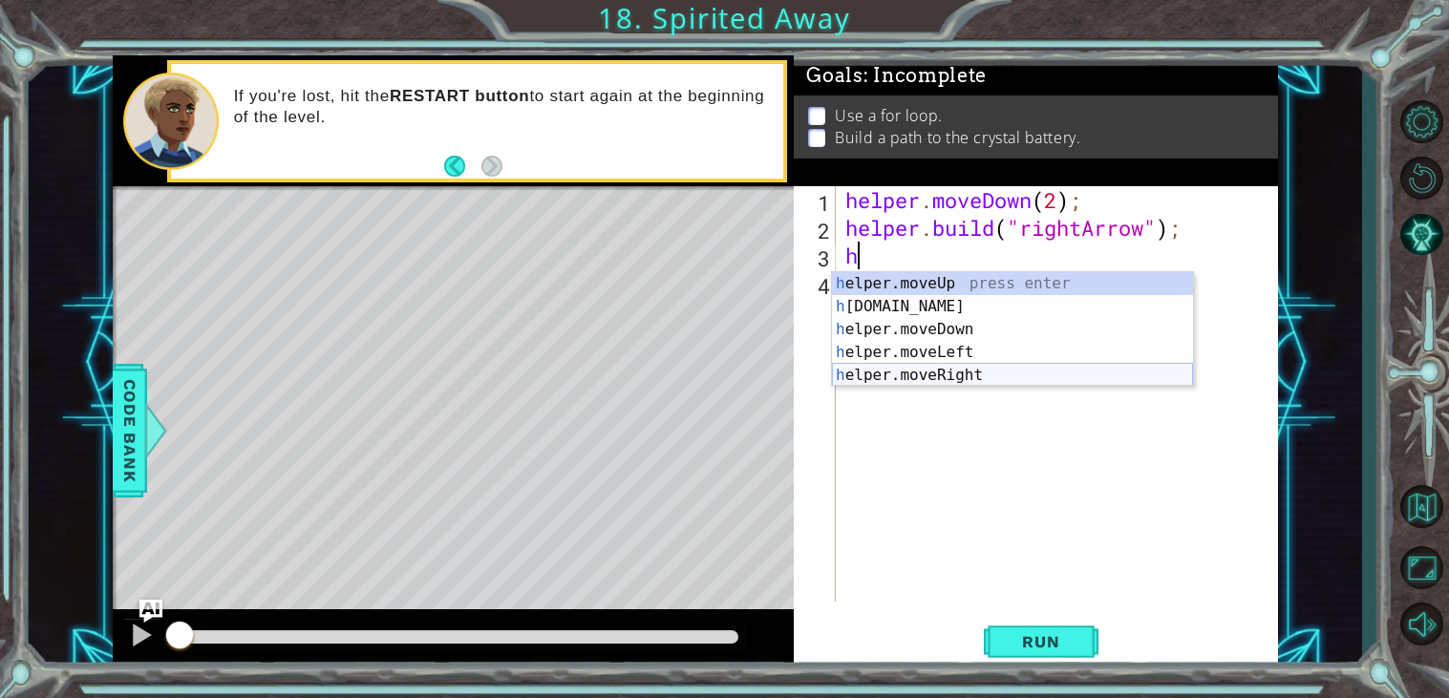
click at [914, 378] on div "h elper.moveUp press enter h [DOMAIN_NAME] press enter h elper.moveDown press e…" at bounding box center [1012, 352] width 361 height 160
type textarea "helper.moveRight(1);"
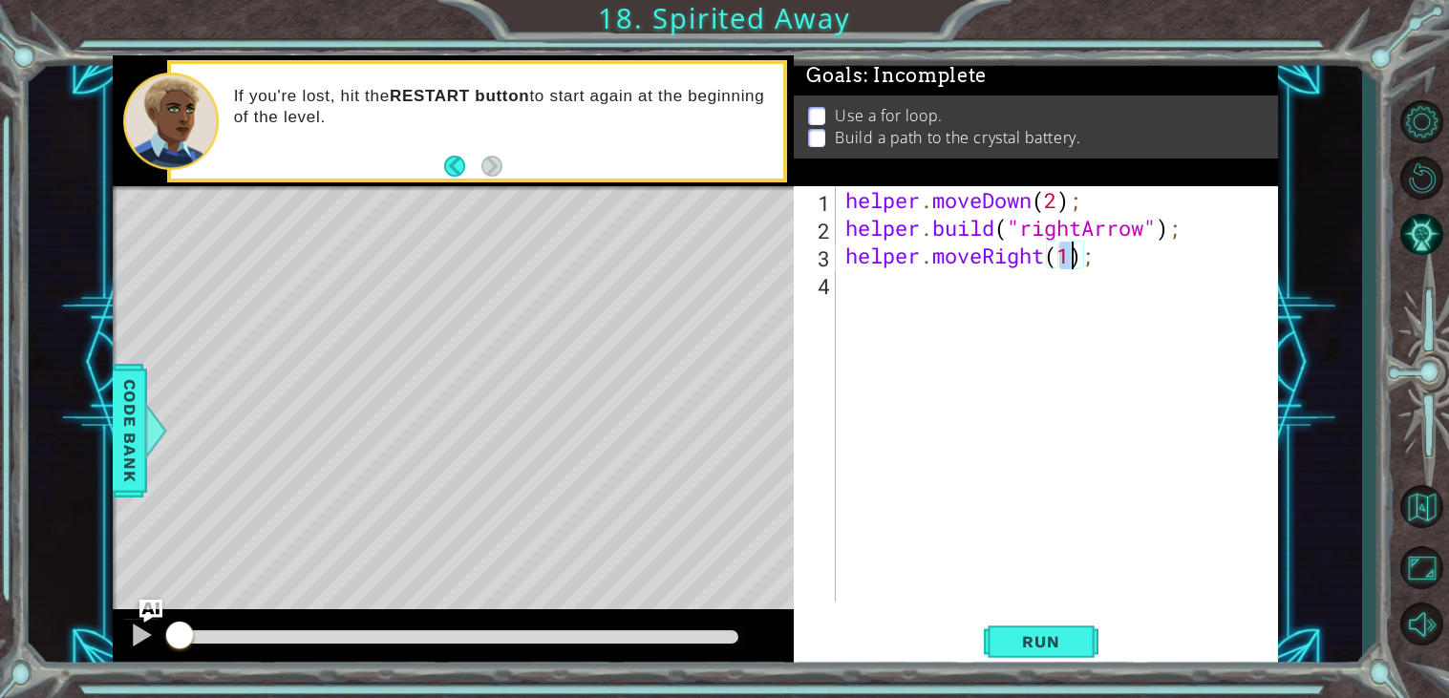
click at [894, 295] on div "helper . moveDown ( 2 ) ; helper . build ( "rightArrow" ) ; helper . moveRight …" at bounding box center [1061, 421] width 441 height 471
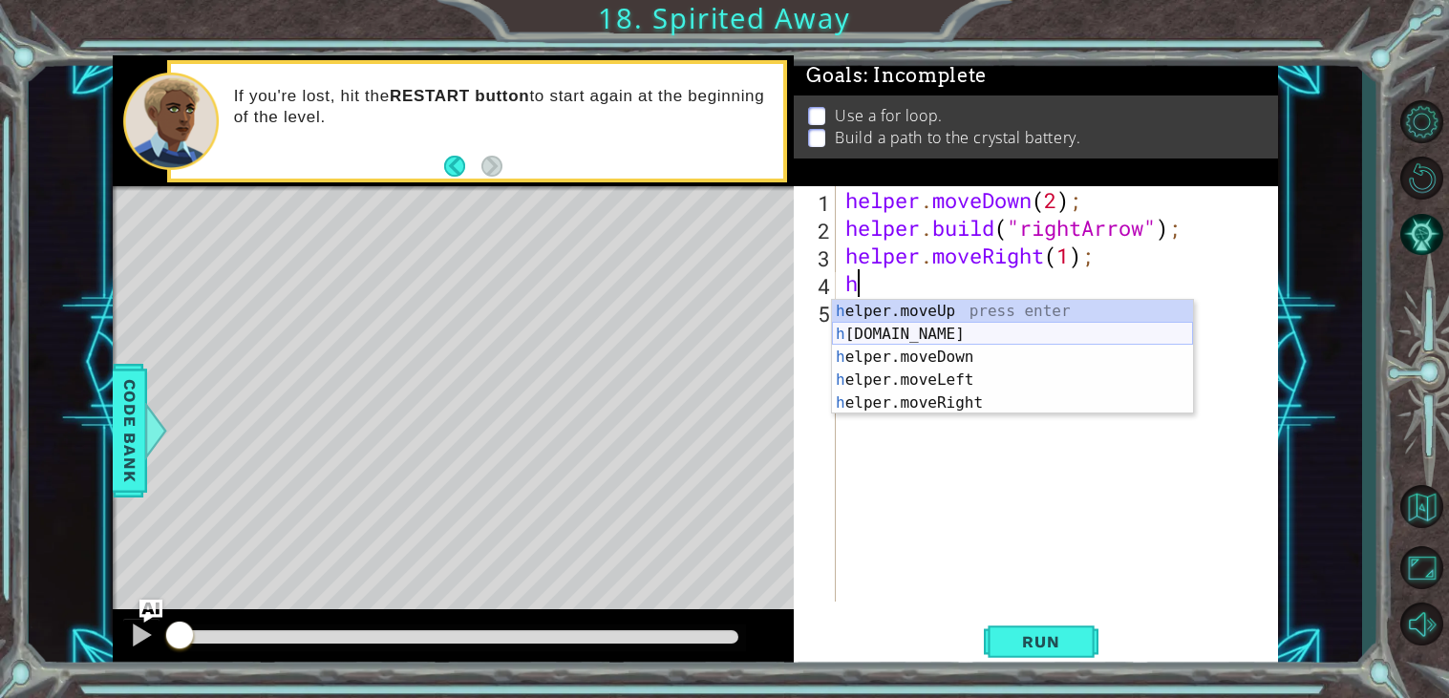
click at [916, 333] on div "h elper.moveUp press enter h [DOMAIN_NAME] press enter h elper.moveDown press e…" at bounding box center [1012, 380] width 361 height 160
type textarea "[DOMAIN_NAME]("rightArrow");"
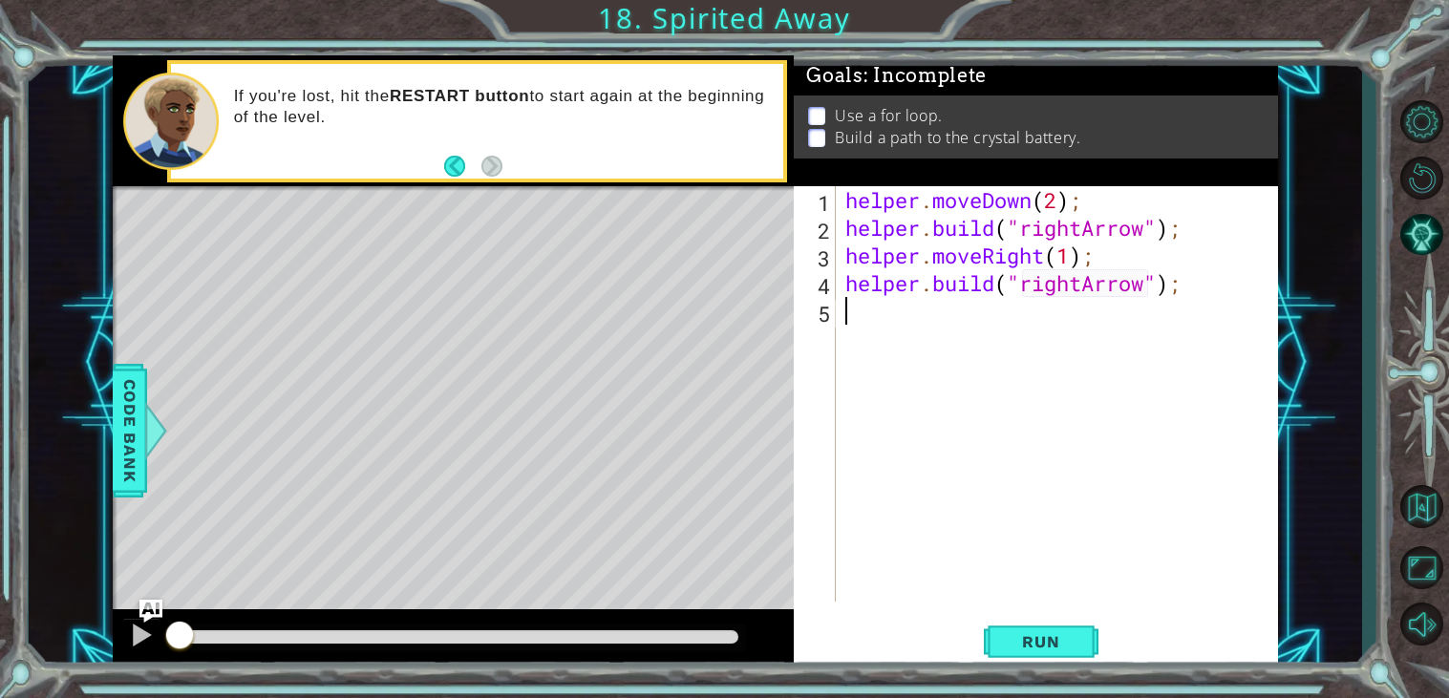
click at [908, 319] on div "helper . moveDown ( 2 ) ; helper . build ( "rightArrow" ) ; helper . moveRight …" at bounding box center [1061, 421] width 441 height 471
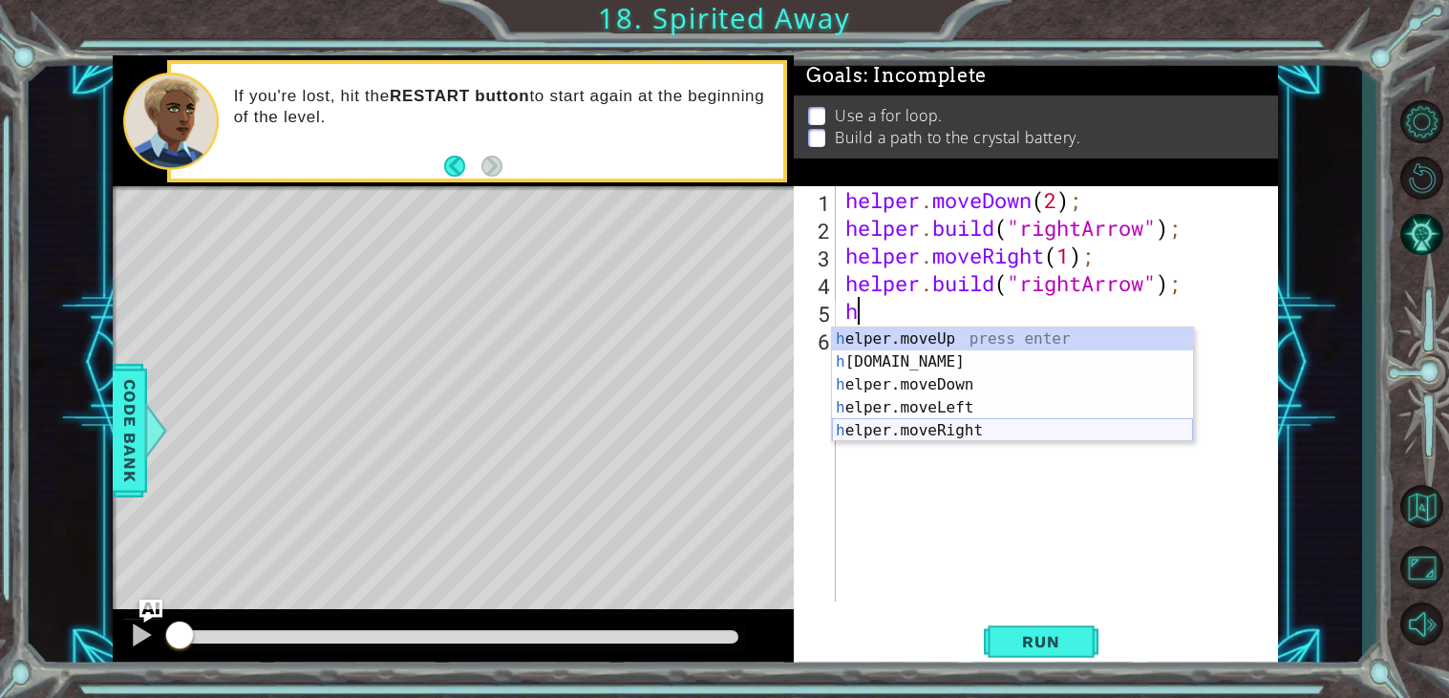
click at [942, 423] on div "h elper.moveUp press enter h [DOMAIN_NAME] press enter h elper.moveDown press e…" at bounding box center [1012, 408] width 361 height 160
type textarea "helper.moveRight(1);"
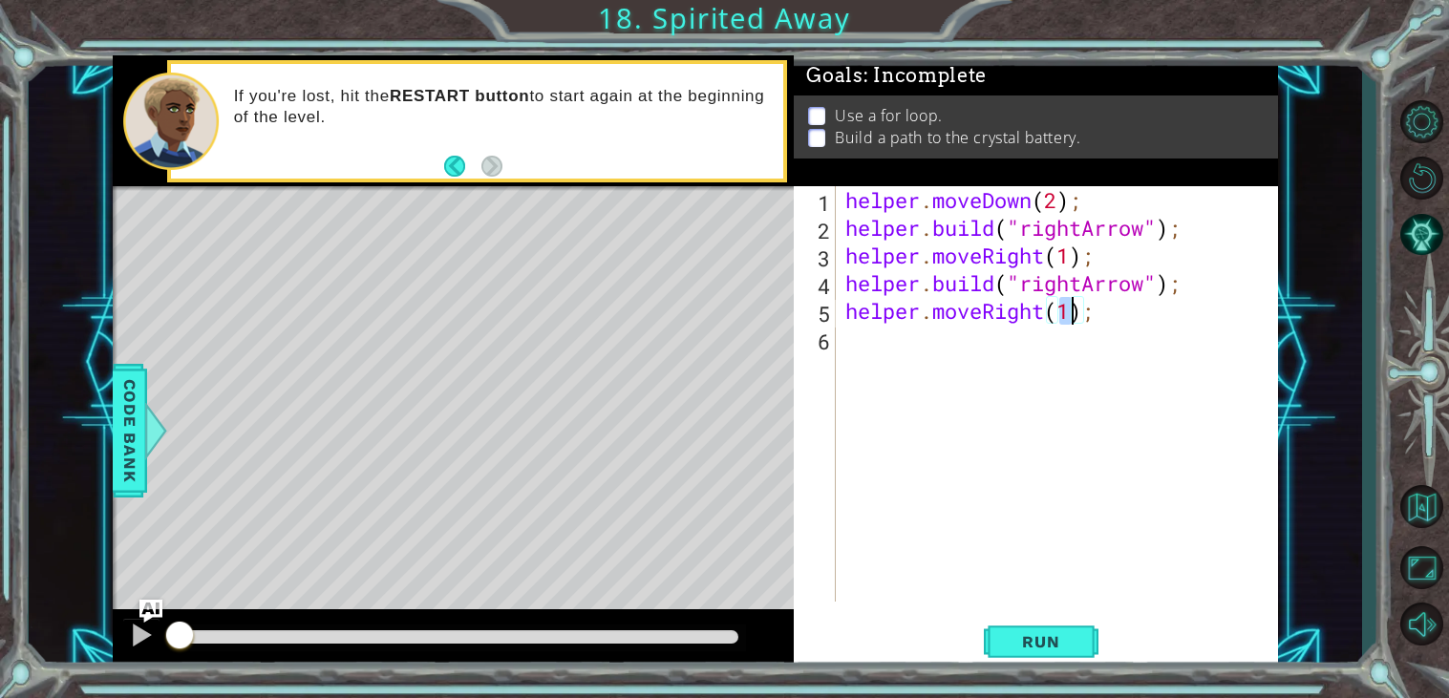
click at [907, 359] on div "helper . moveDown ( 2 ) ; helper . build ( "rightArrow" ) ; helper . moveRight …" at bounding box center [1061, 421] width 441 height 471
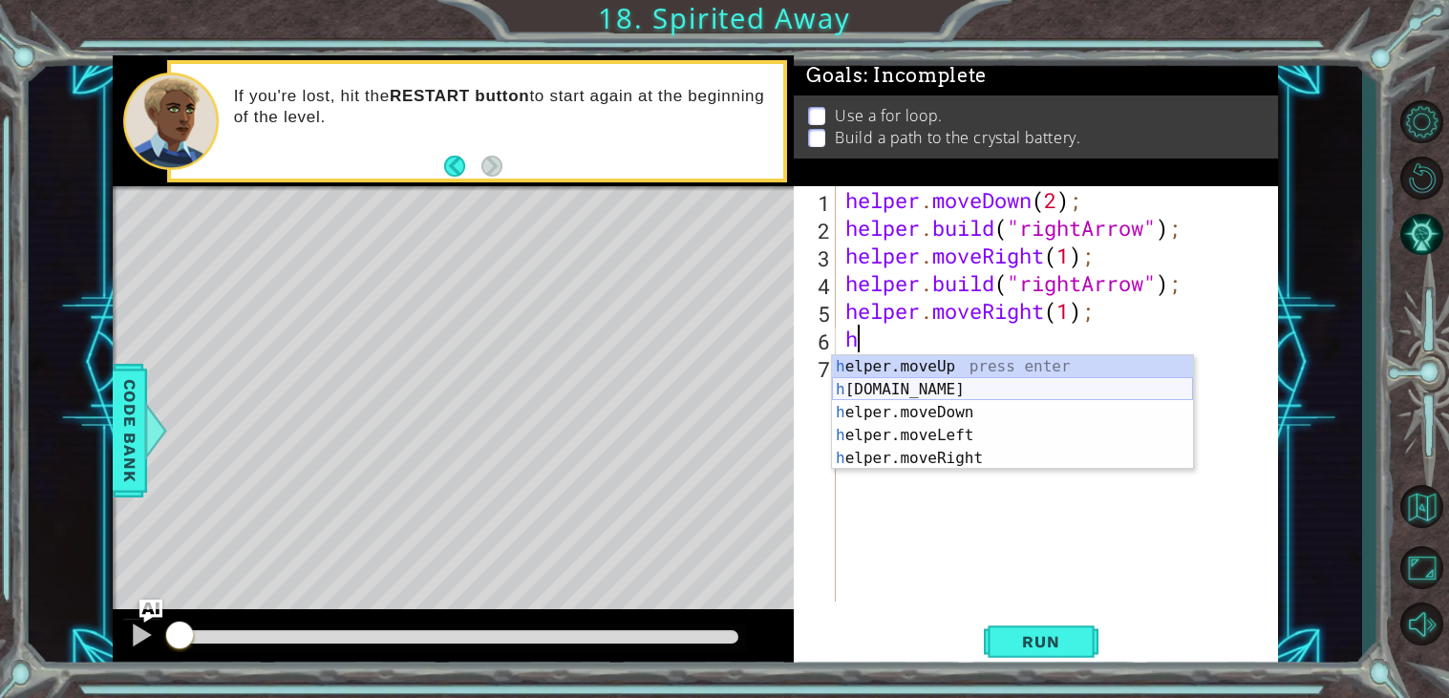
click at [909, 386] on div "h elper.moveUp press enter h [DOMAIN_NAME] press enter h elper.moveDown press e…" at bounding box center [1012, 435] width 361 height 160
type textarea "[DOMAIN_NAME]("rightArrow");"
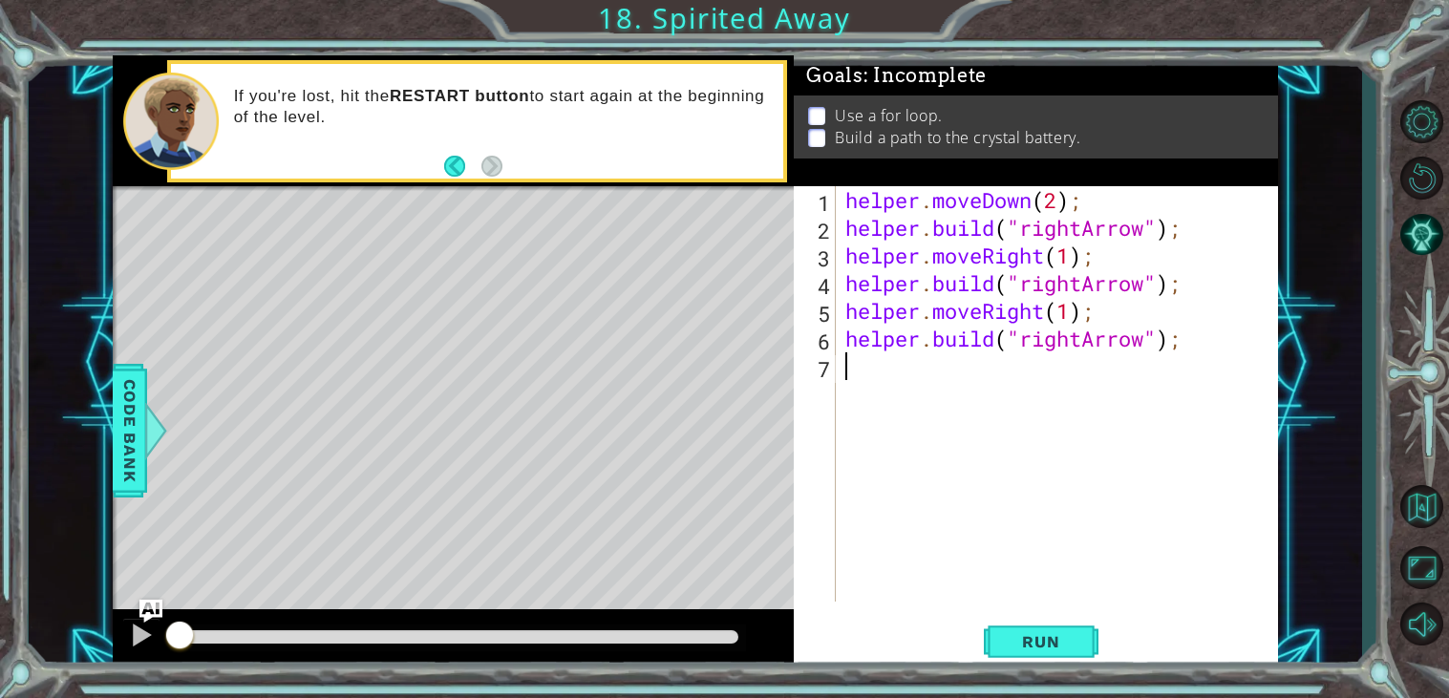
click at [909, 386] on div "helper . moveDown ( 2 ) ; helper . build ( "rightArrow" ) ; helper . moveRight …" at bounding box center [1061, 421] width 441 height 471
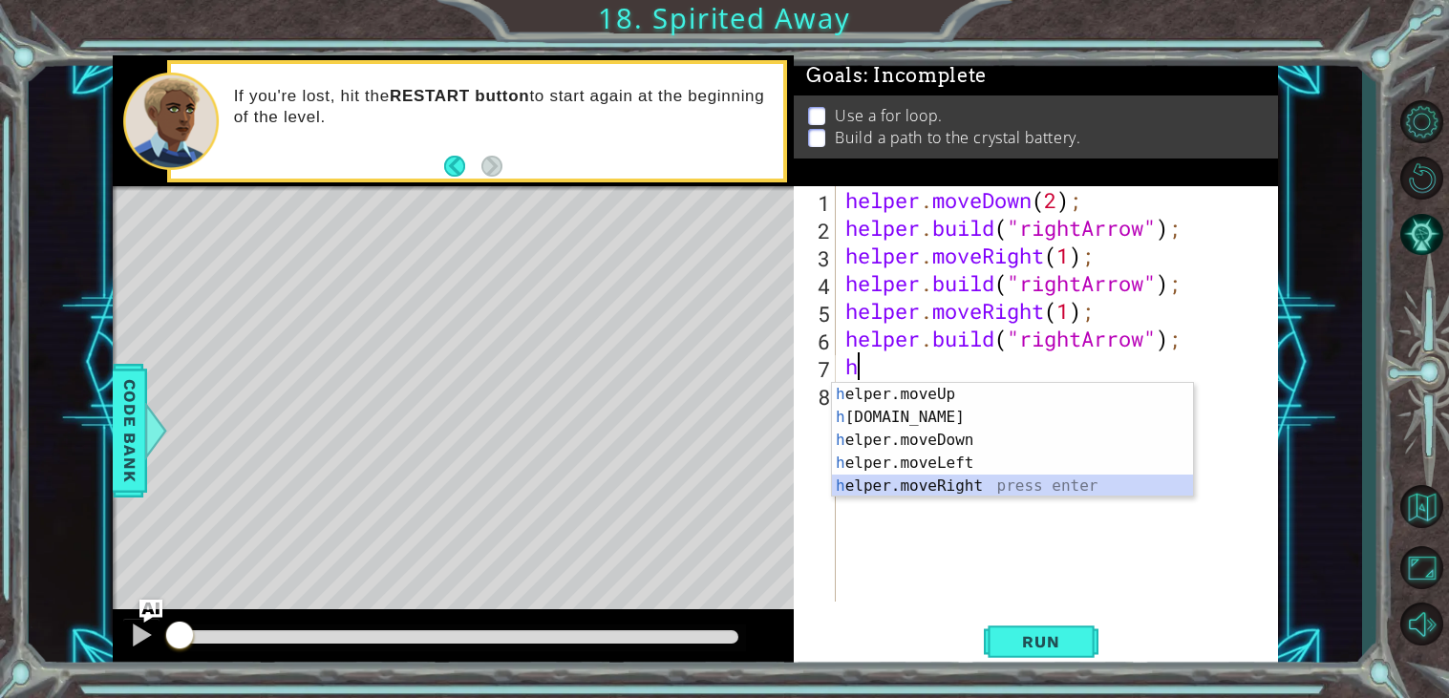
click at [947, 488] on div "h elper.moveUp press enter h [DOMAIN_NAME] press enter h elper.moveDown press e…" at bounding box center [1012, 463] width 361 height 160
type textarea "helper.moveRight(1);"
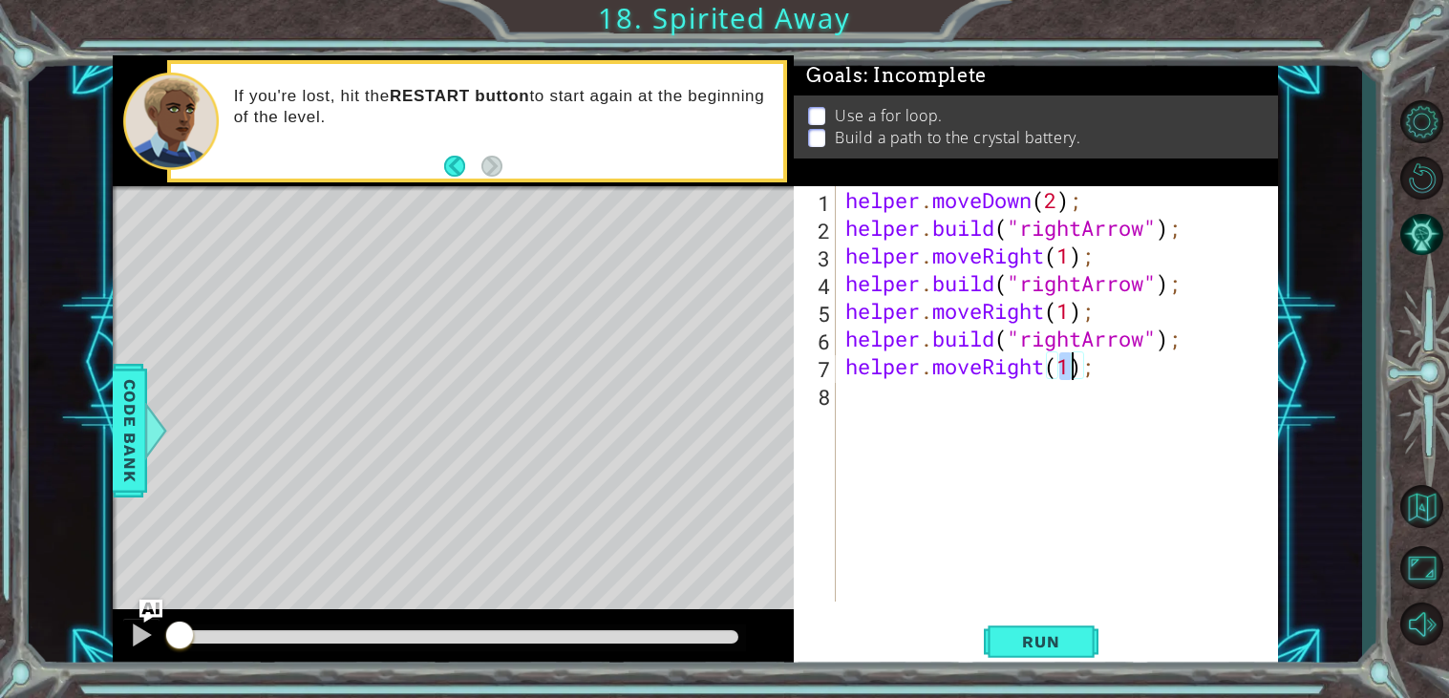
click at [902, 403] on div "helper . moveDown ( 2 ) ; helper . build ( "rightArrow" ) ; helper . moveRight …" at bounding box center [1061, 421] width 441 height 471
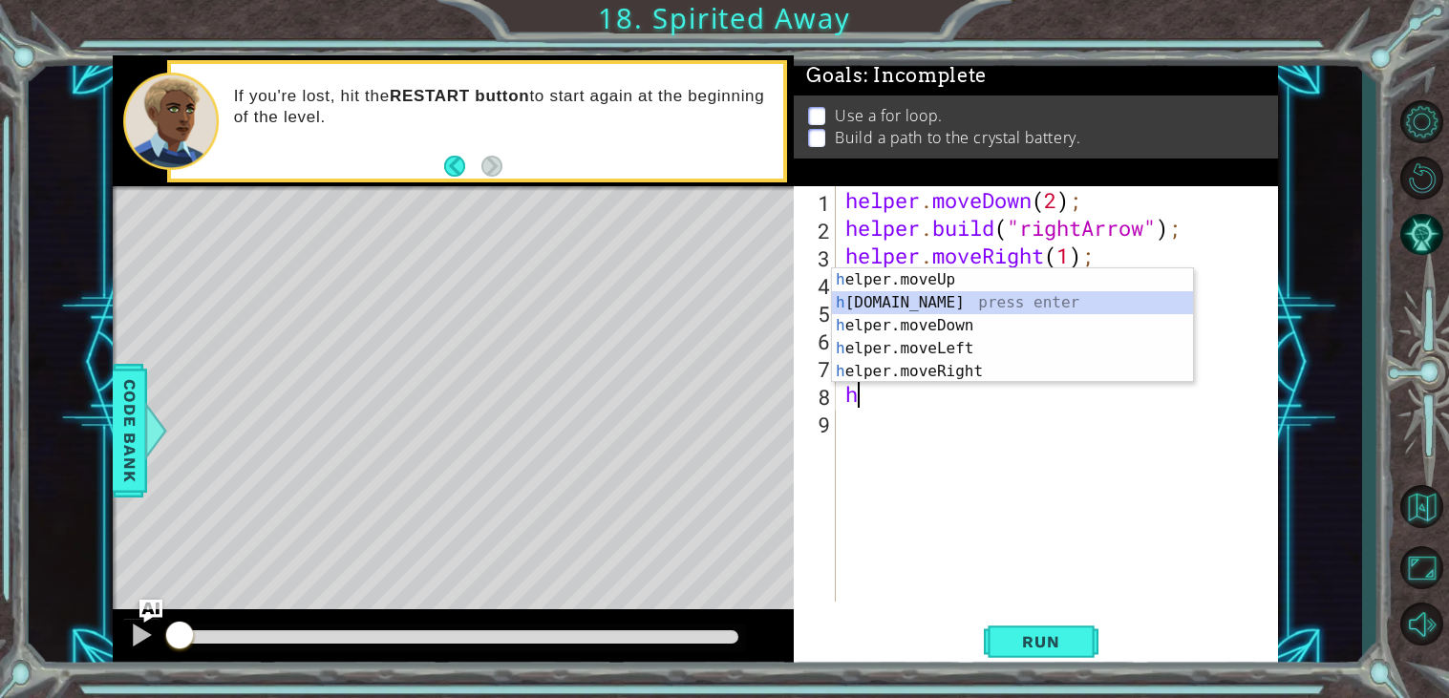
click at [900, 304] on div "h elper.moveUp press enter h [DOMAIN_NAME] press enter h elper.moveDown press e…" at bounding box center [1012, 348] width 361 height 160
type textarea "[DOMAIN_NAME]("rightArrow");"
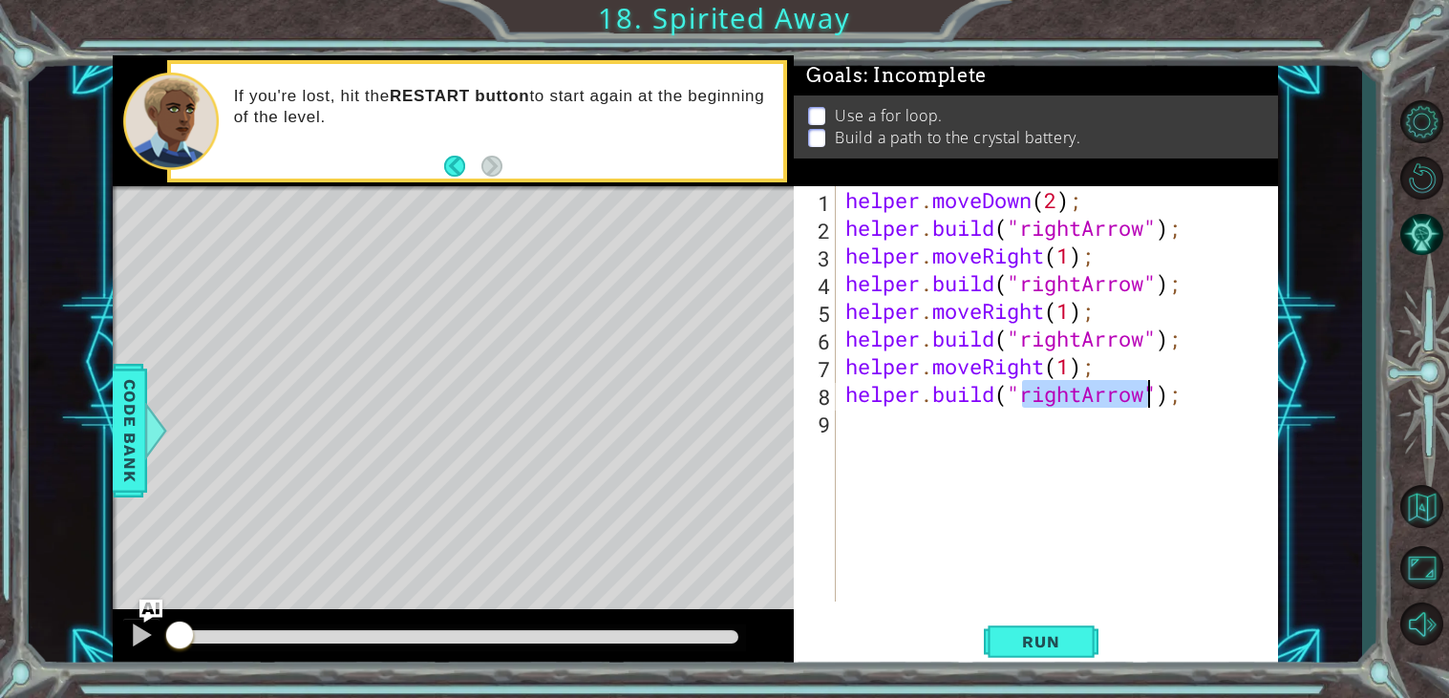
click at [939, 433] on div "helper . moveDown ( 2 ) ; helper . build ( "rightArrow" ) ; helper . moveRight …" at bounding box center [1061, 421] width 441 height 471
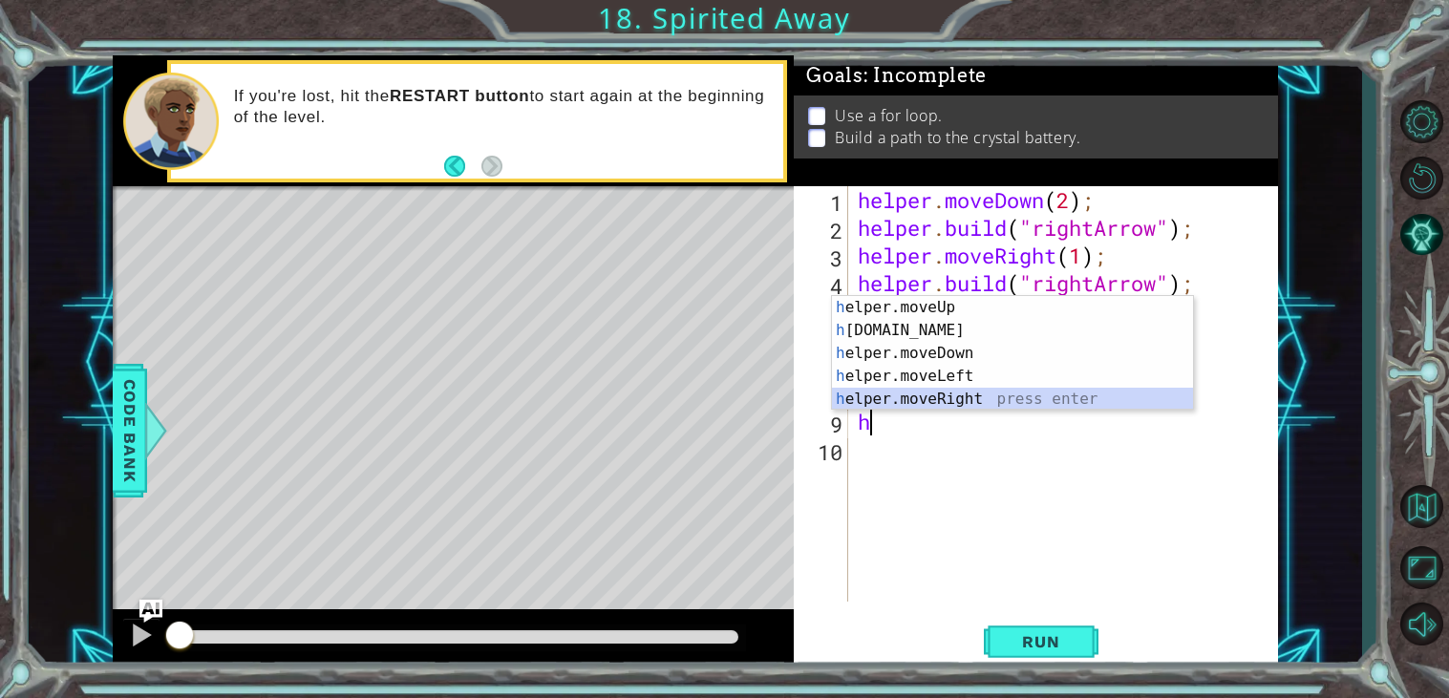
click at [955, 395] on div "h elper.moveUp press enter h [DOMAIN_NAME] press enter h elper.moveDown press e…" at bounding box center [1012, 376] width 361 height 160
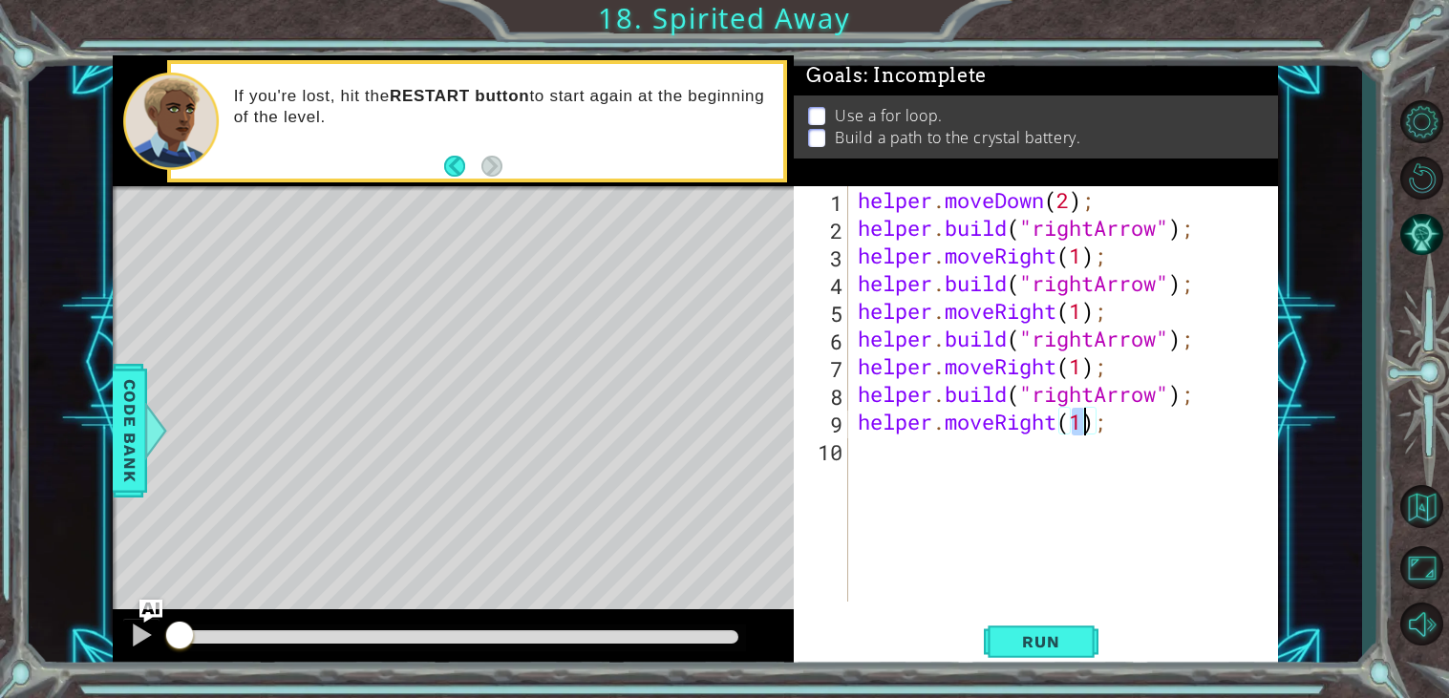
scroll to position [0, 11]
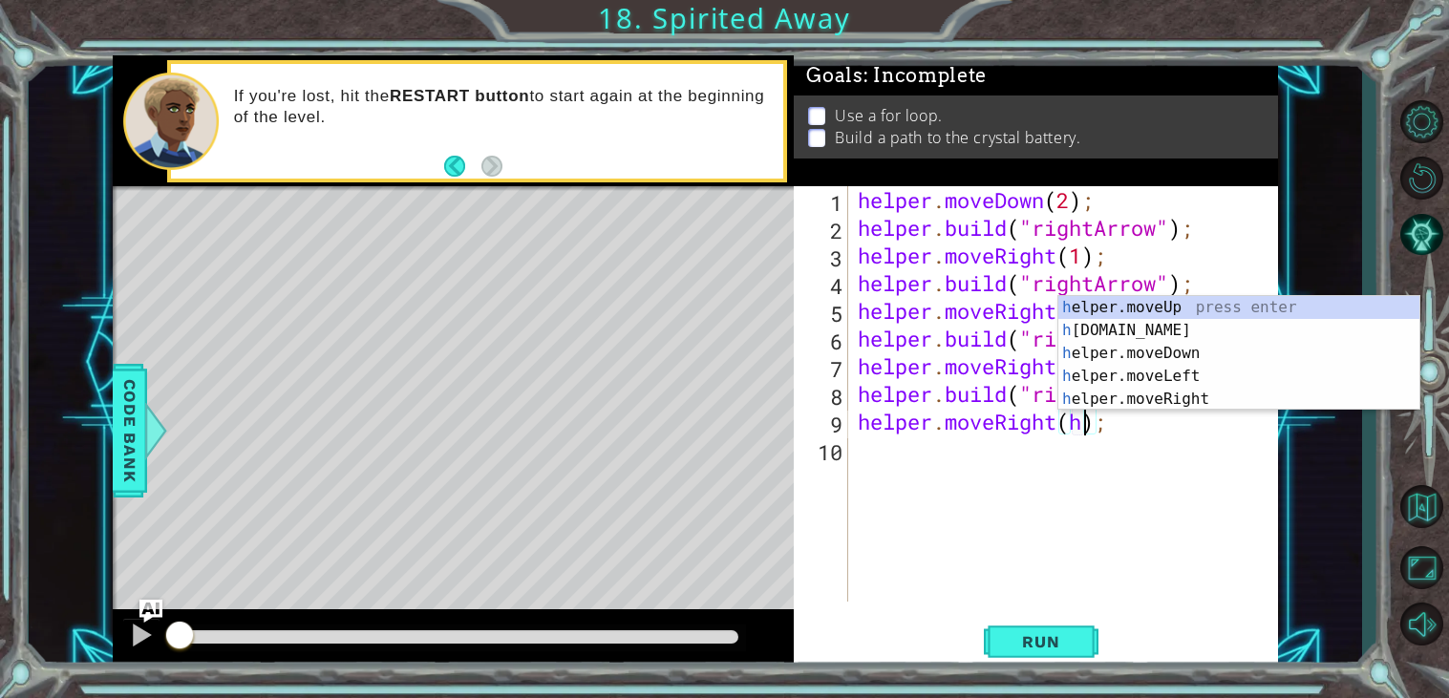
type textarea "helper.moveRight();"
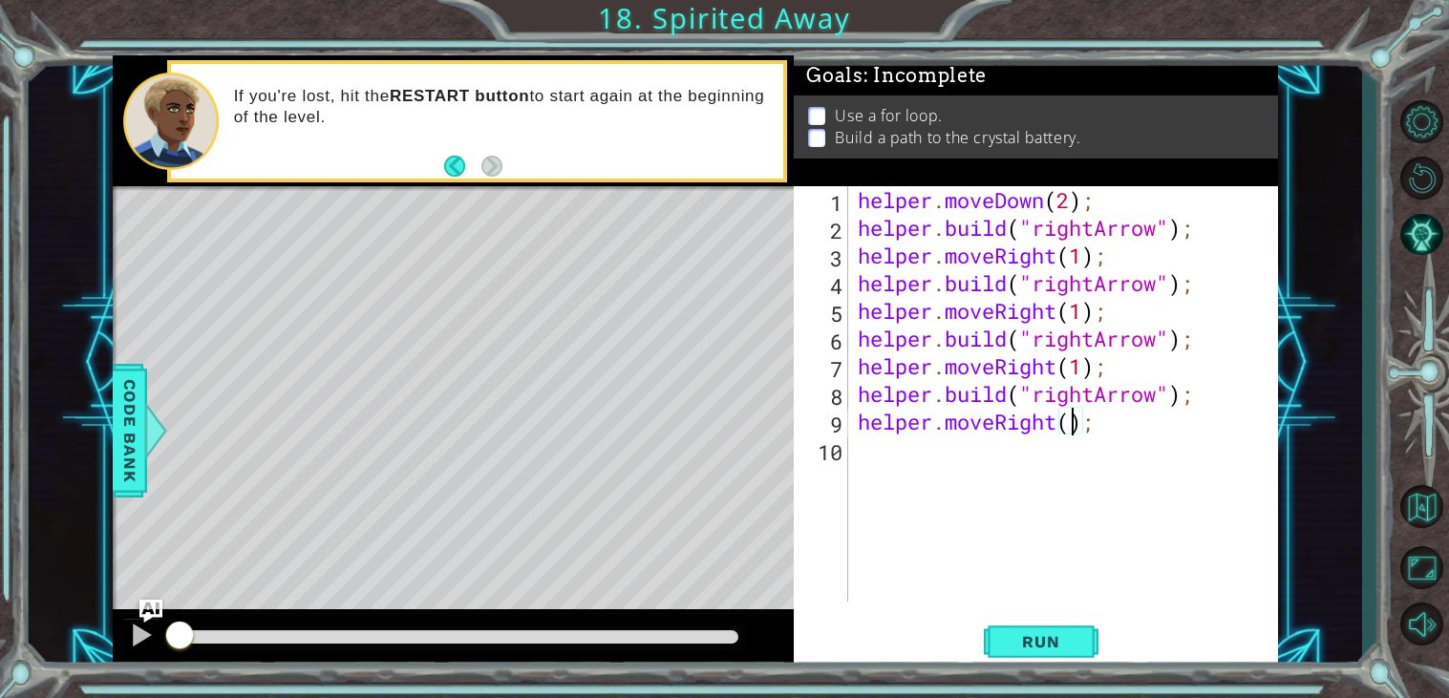
scroll to position [0, 9]
click at [933, 448] on div "helper . moveDown ( 2 ) ; helper . build ( "rightArrow" ) ; helper . moveRight …" at bounding box center [1069, 421] width 430 height 471
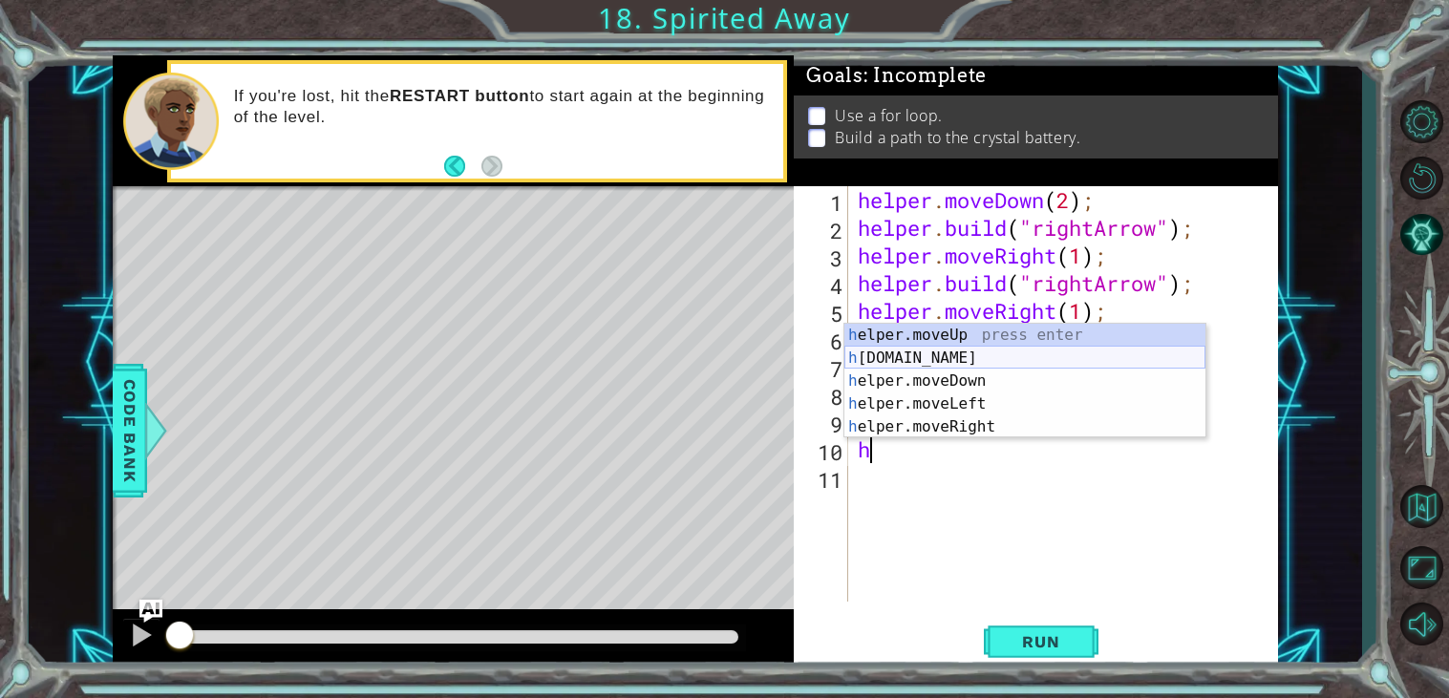
click at [871, 357] on div "h elper.moveUp press enter h [DOMAIN_NAME] press enter h elper.moveDown press e…" at bounding box center [1024, 404] width 361 height 160
type textarea "[DOMAIN_NAME]("rightArrow");"
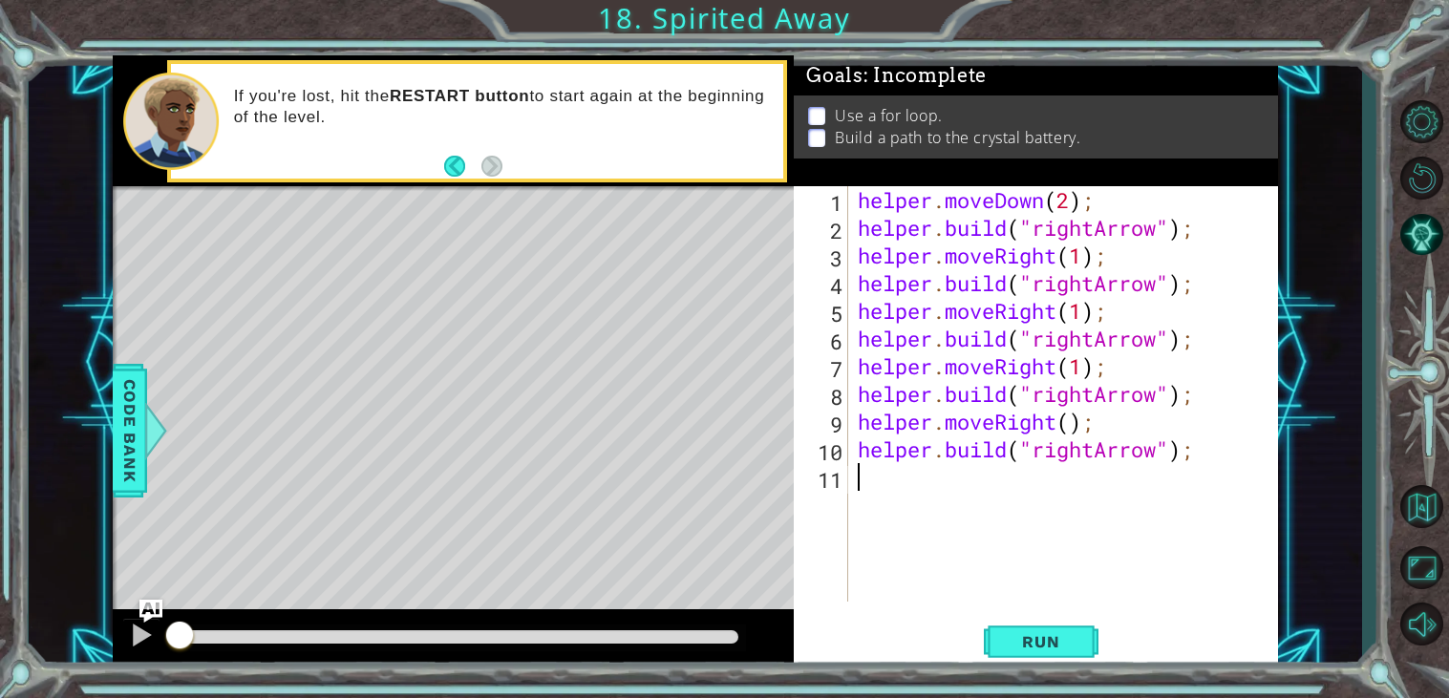
click at [910, 481] on div "helper . moveDown ( 2 ) ; helper . build ( "rightArrow" ) ; helper . moveRight …" at bounding box center [1069, 421] width 430 height 471
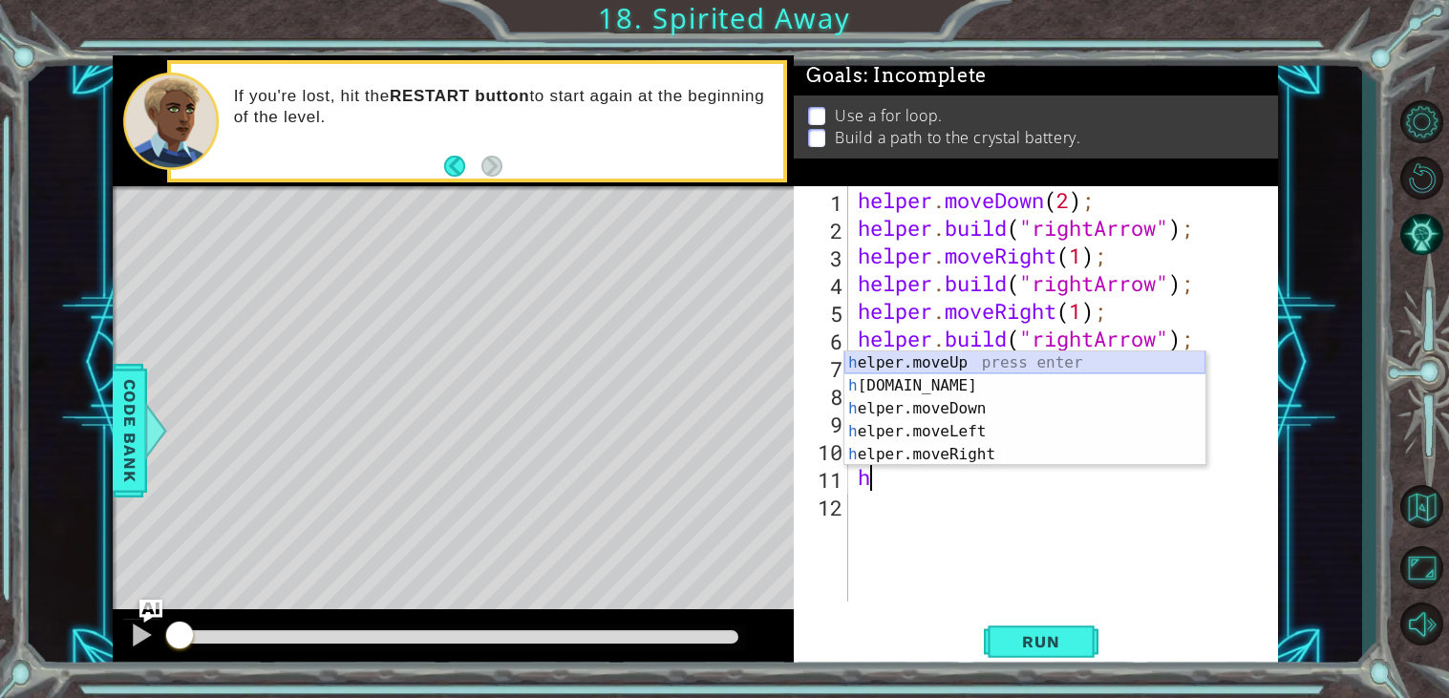
click at [910, 361] on div "h elper.moveUp press enter h [DOMAIN_NAME] press enter h elper.moveDown press e…" at bounding box center [1024, 431] width 361 height 160
type textarea "helper.moveUp(1);"
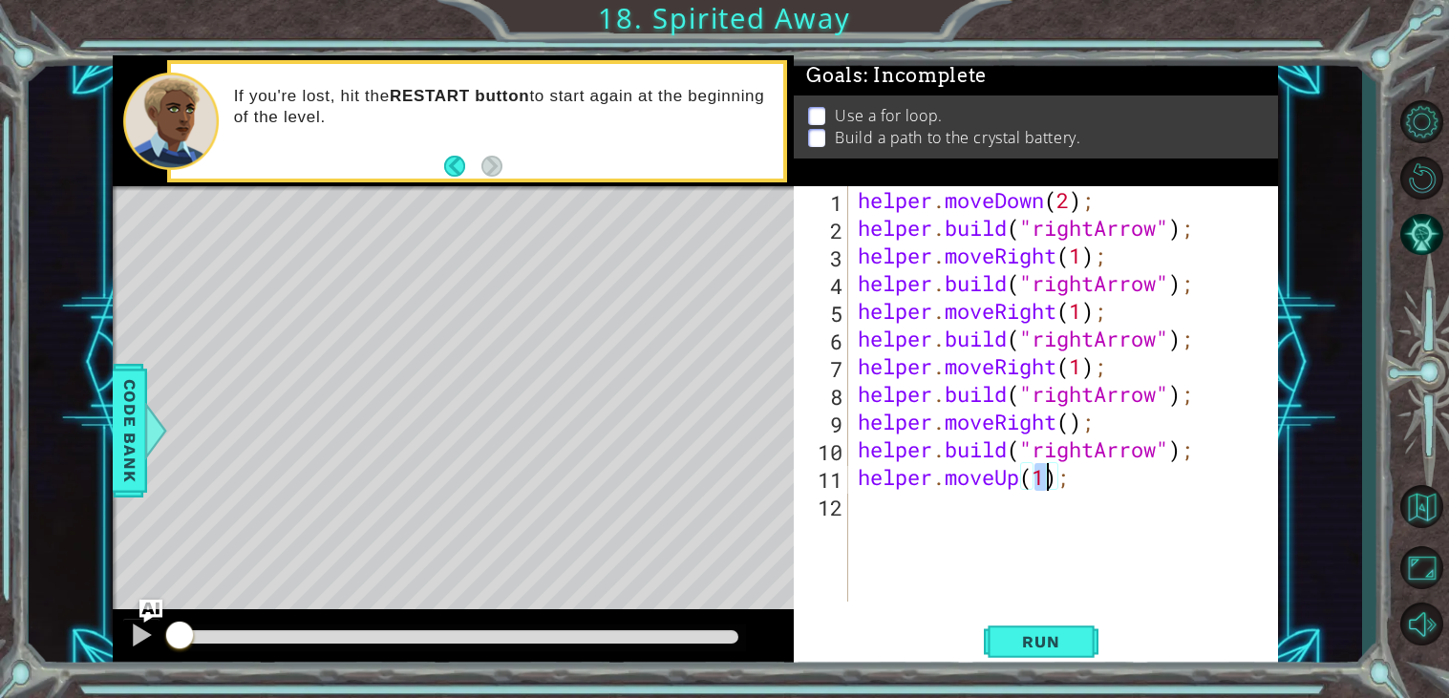
click at [911, 514] on div "helper . moveDown ( 2 ) ; helper . build ( "rightArrow" ) ; helper . moveRight …" at bounding box center [1069, 421] width 430 height 471
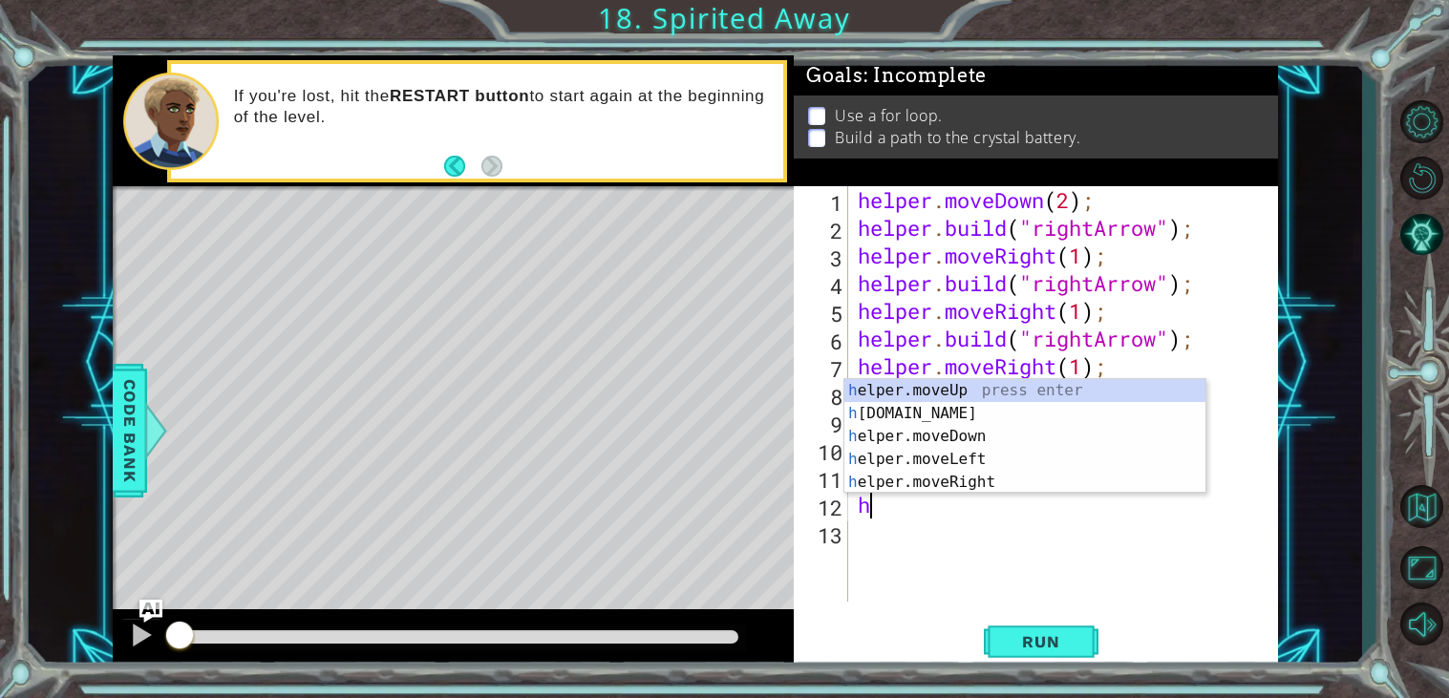
click at [1284, 455] on div "1 ההההההההההההההההההההההההההההההההההההההההההההההההההההההההההההההההההההההההההההה…" at bounding box center [695, 362] width 1333 height 614
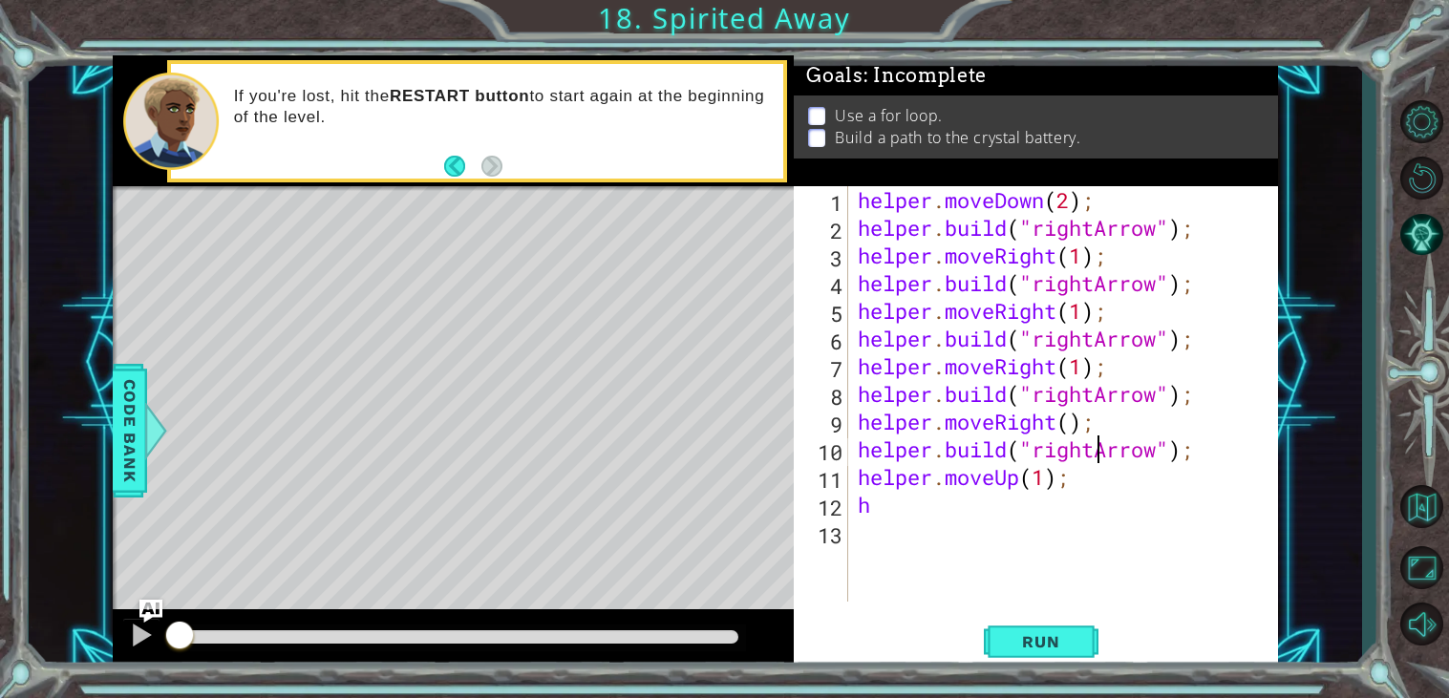
click at [1091, 452] on div "helper . moveDown ( 2 ) ; helper . build ( "rightArrow" ) ; helper . moveRight …" at bounding box center [1069, 421] width 430 height 471
click at [987, 499] on div "helper . moveDown ( 2 ) ; helper . build ( "rightArrow" ) ; helper . moveRight …" at bounding box center [1069, 421] width 430 height 471
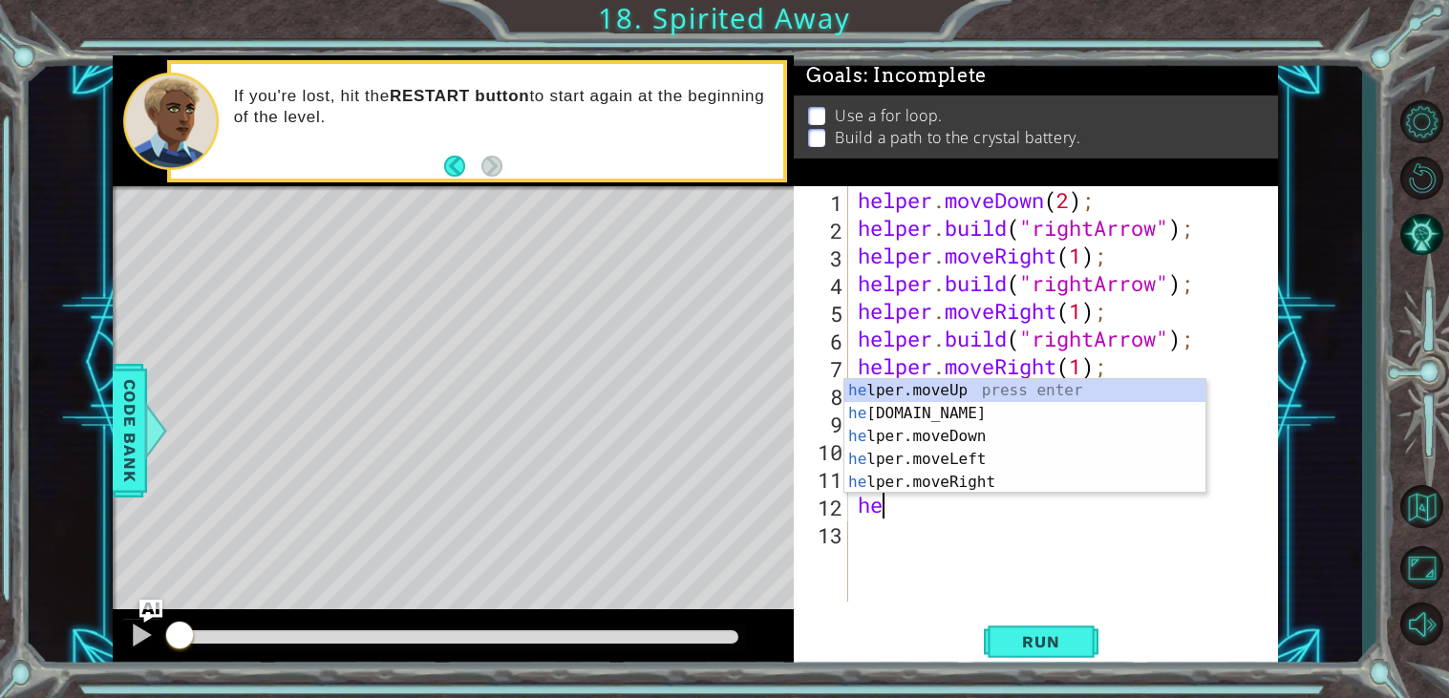
click at [1327, 530] on div "1 ההההההההההההההההההההההההההההההההההההההההההההההההההההההההההההההההההההההההההההה…" at bounding box center [695, 362] width 1333 height 614
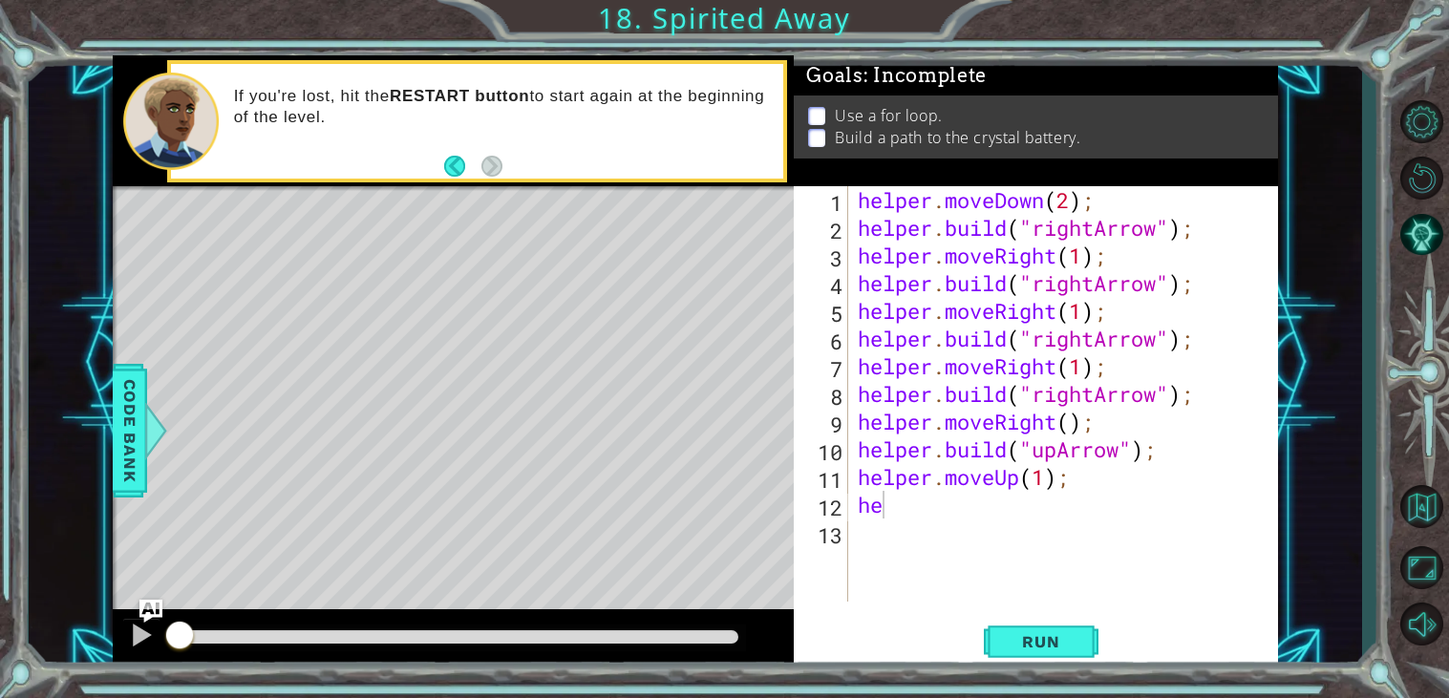
click at [1039, 513] on div "helper . moveDown ( 2 ) ; helper . build ( "rightArrow" ) ; helper . moveRight …" at bounding box center [1069, 421] width 430 height 471
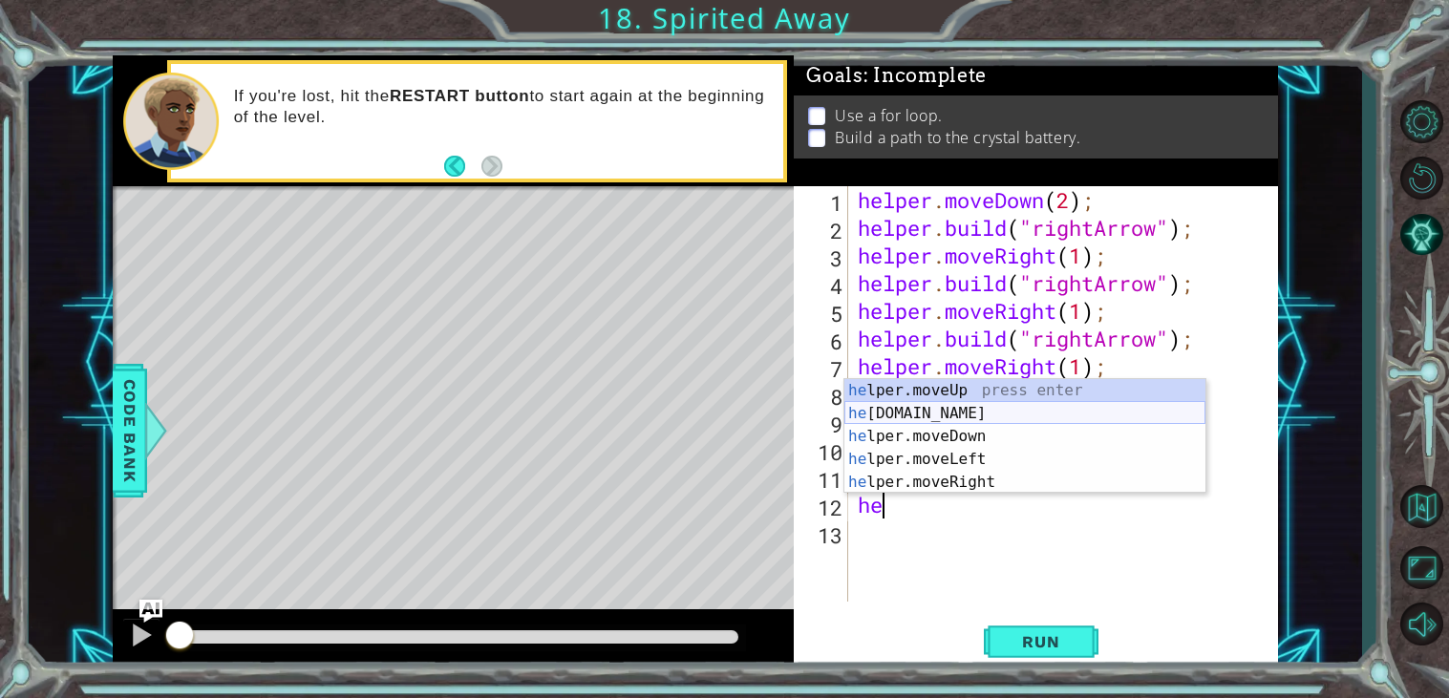
click at [910, 407] on div "he lper.moveUp press enter he [DOMAIN_NAME] press enter he lper.moveDown press …" at bounding box center [1024, 459] width 361 height 160
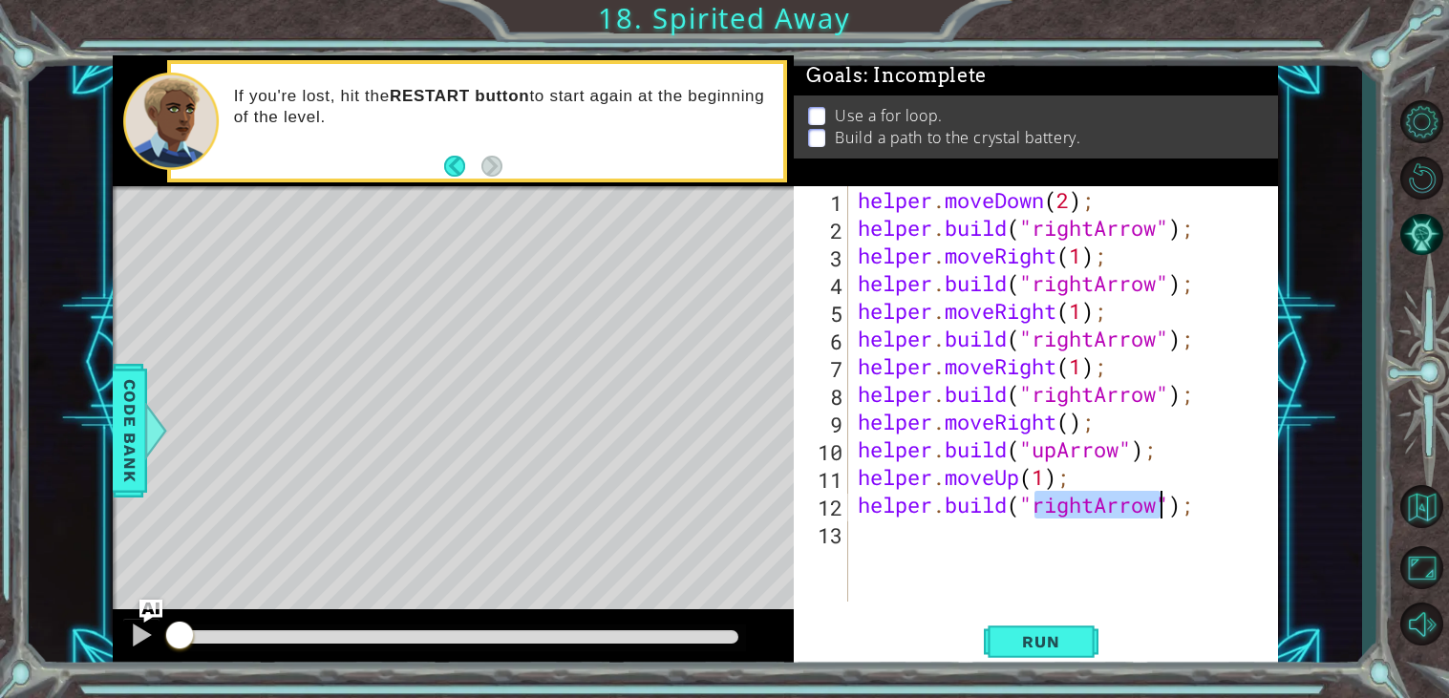
click at [1094, 504] on div "helper . moveDown ( 2 ) ; helper . build ( "rightArrow" ) ; helper . moveRight …" at bounding box center [1064, 393] width 420 height 415
type textarea "[DOMAIN_NAME]("upArrow");"
click at [1035, 647] on span "Run" at bounding box center [1040, 641] width 75 height 19
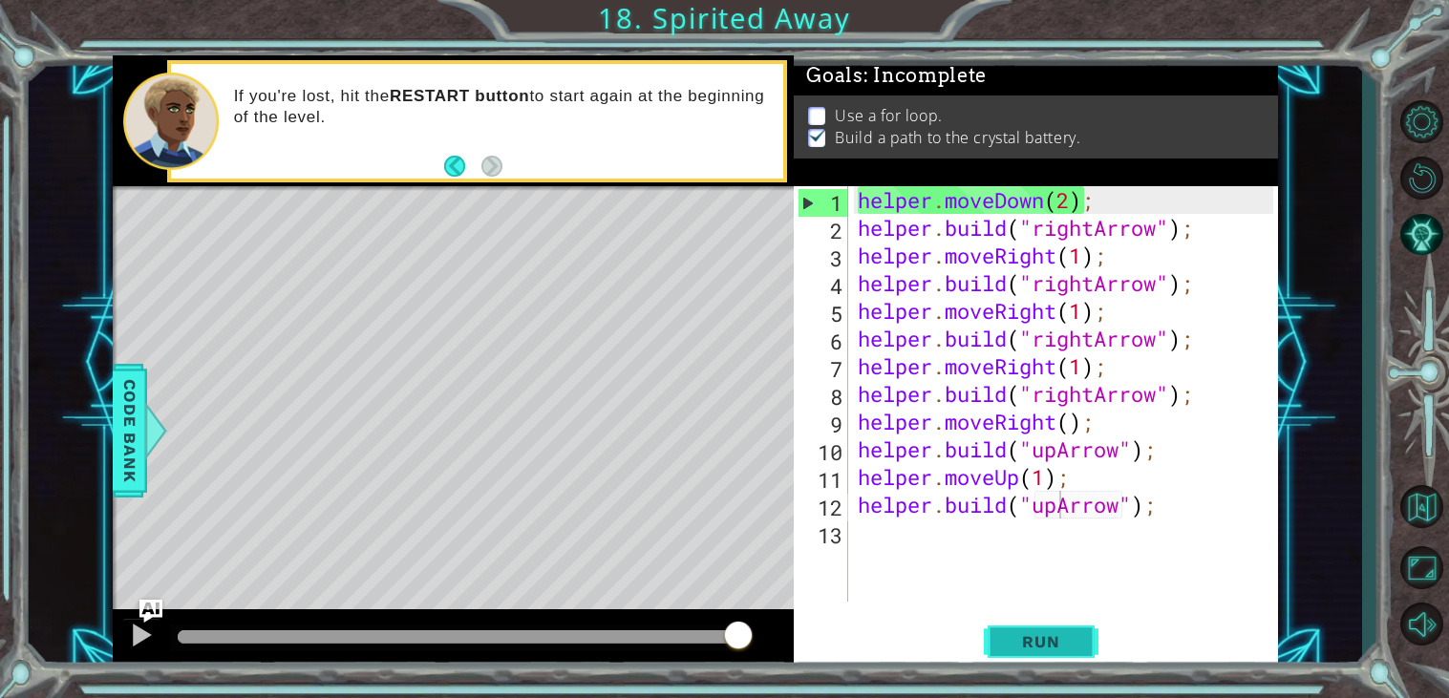
click at [1035, 647] on span "Run" at bounding box center [1040, 641] width 75 height 19
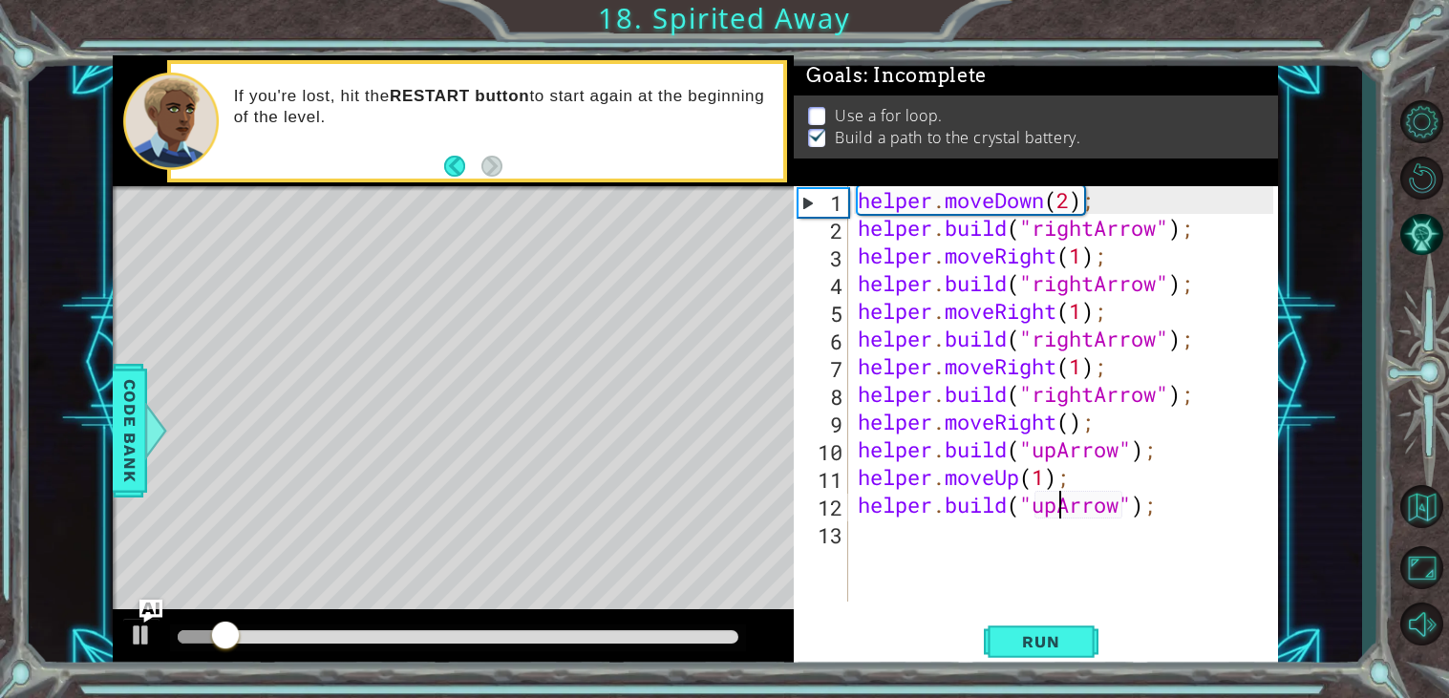
click at [728, 633] on div at bounding box center [458, 636] width 561 height 13
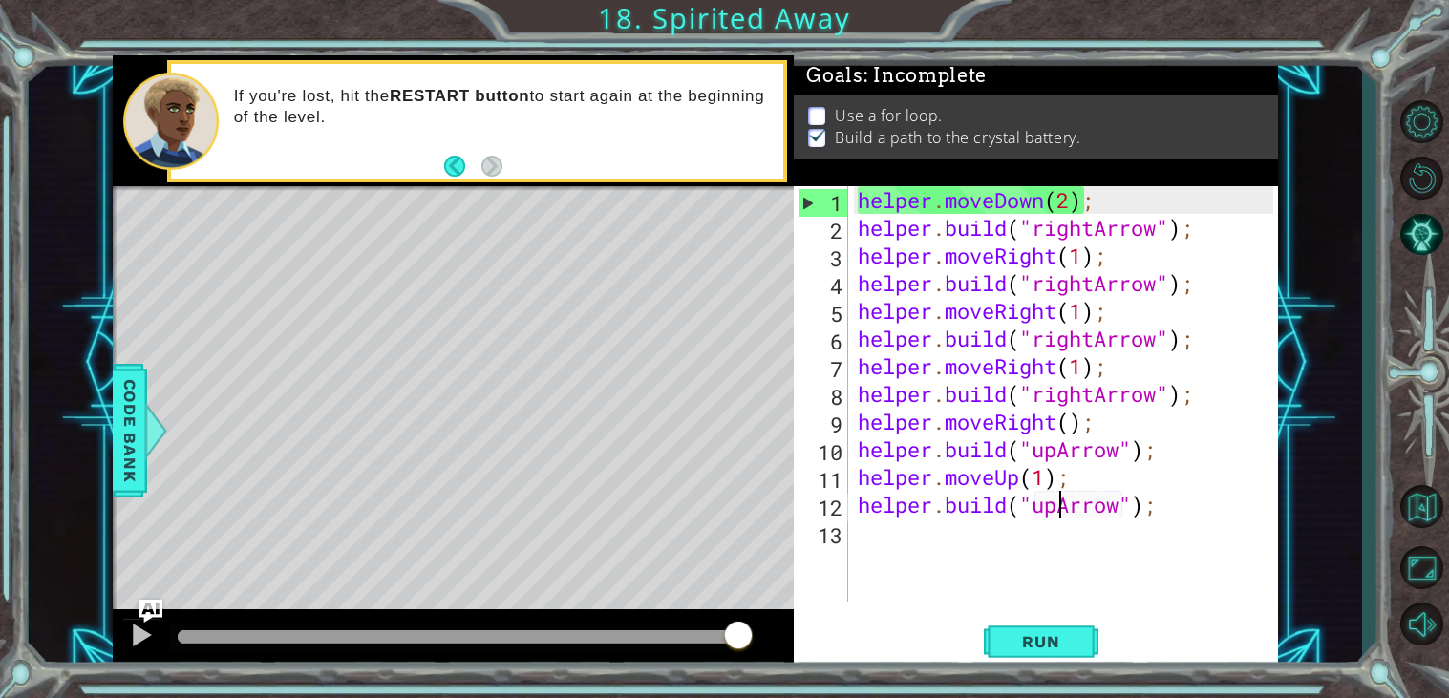
drag, startPoint x: 735, startPoint y: 634, endPoint x: 833, endPoint y: 653, distance: 99.3
click at [875, 542] on div "helper . moveDown ( 2 ) ; helper . build ( "rightArrow" ) ; helper . moveRight …" at bounding box center [1069, 421] width 430 height 471
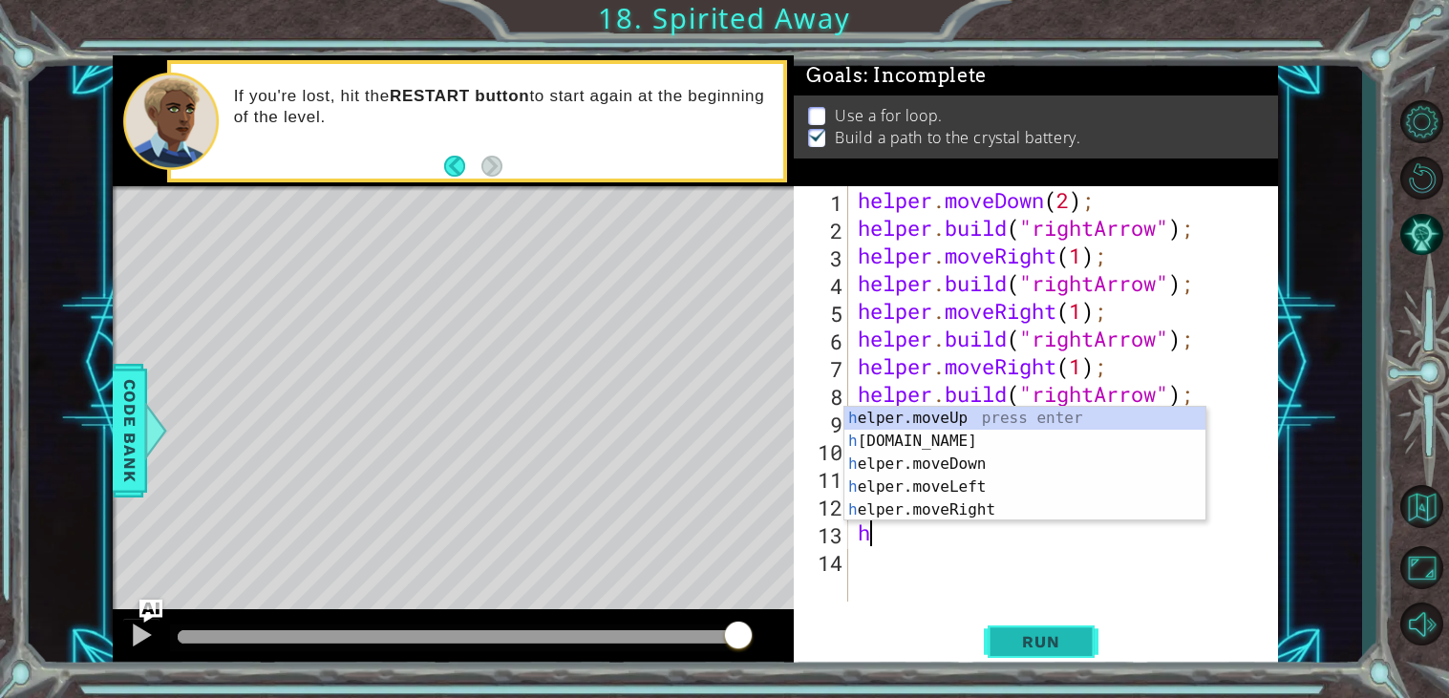
type textarea "h"
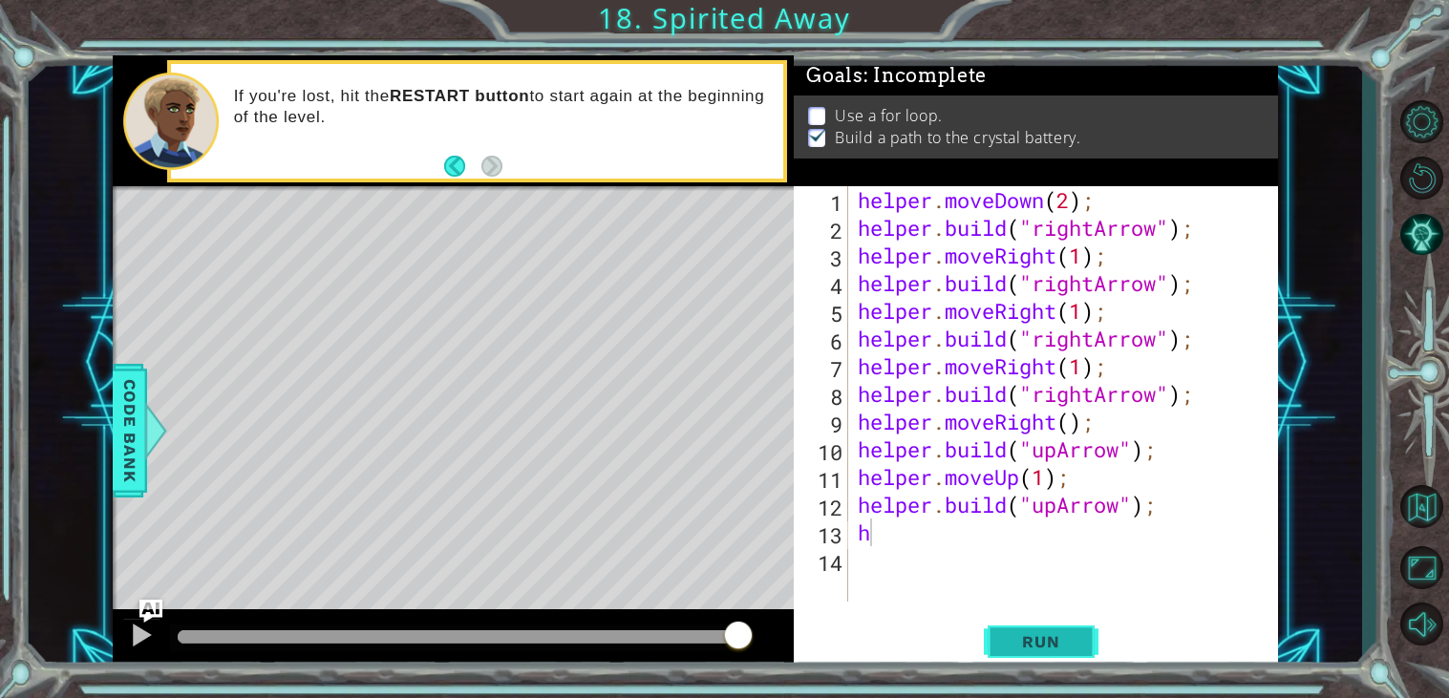
click at [1043, 634] on span "Run" at bounding box center [1040, 641] width 75 height 19
